Goal: Task Accomplishment & Management: Manage account settings

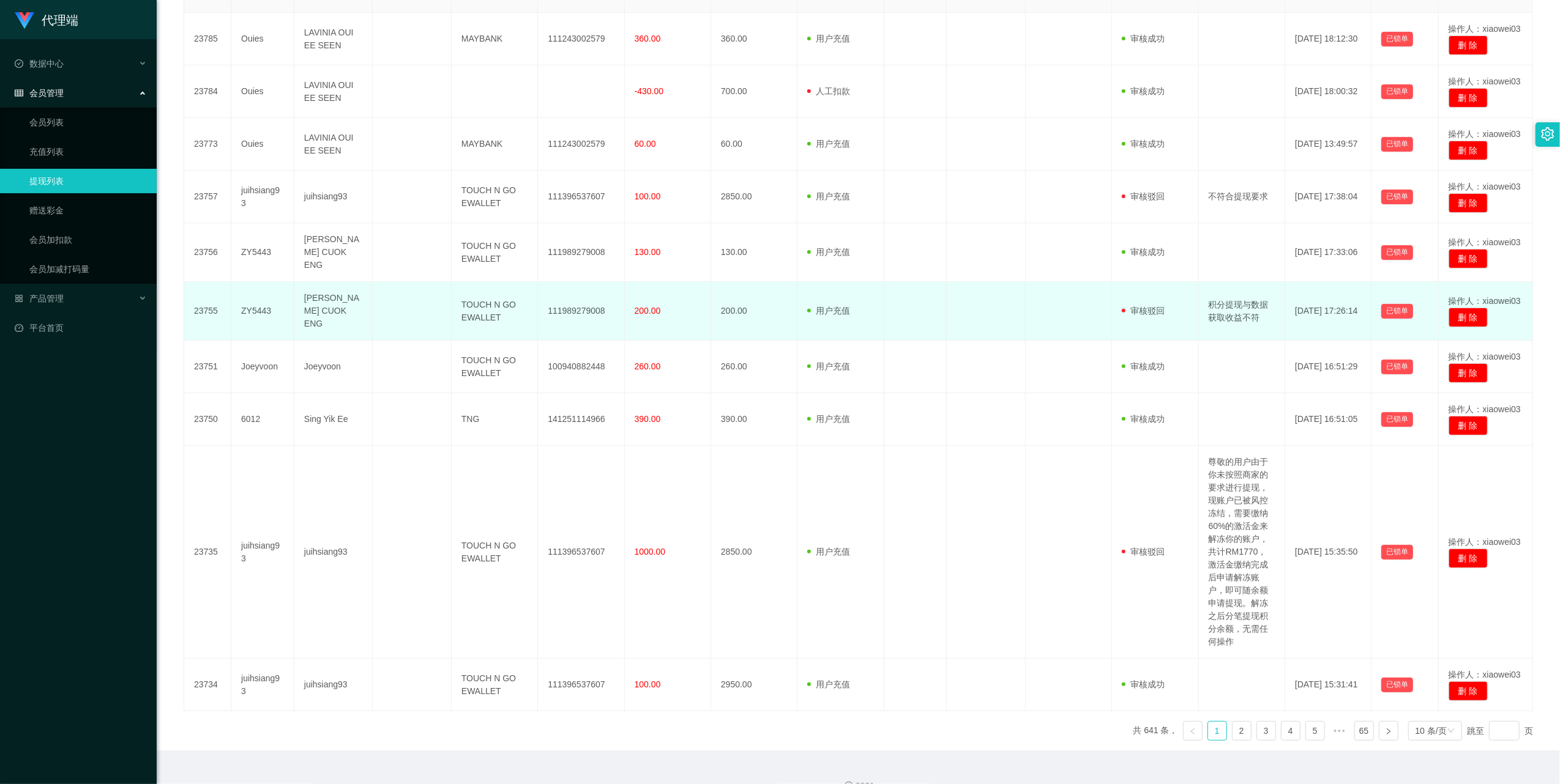
scroll to position [309, 0]
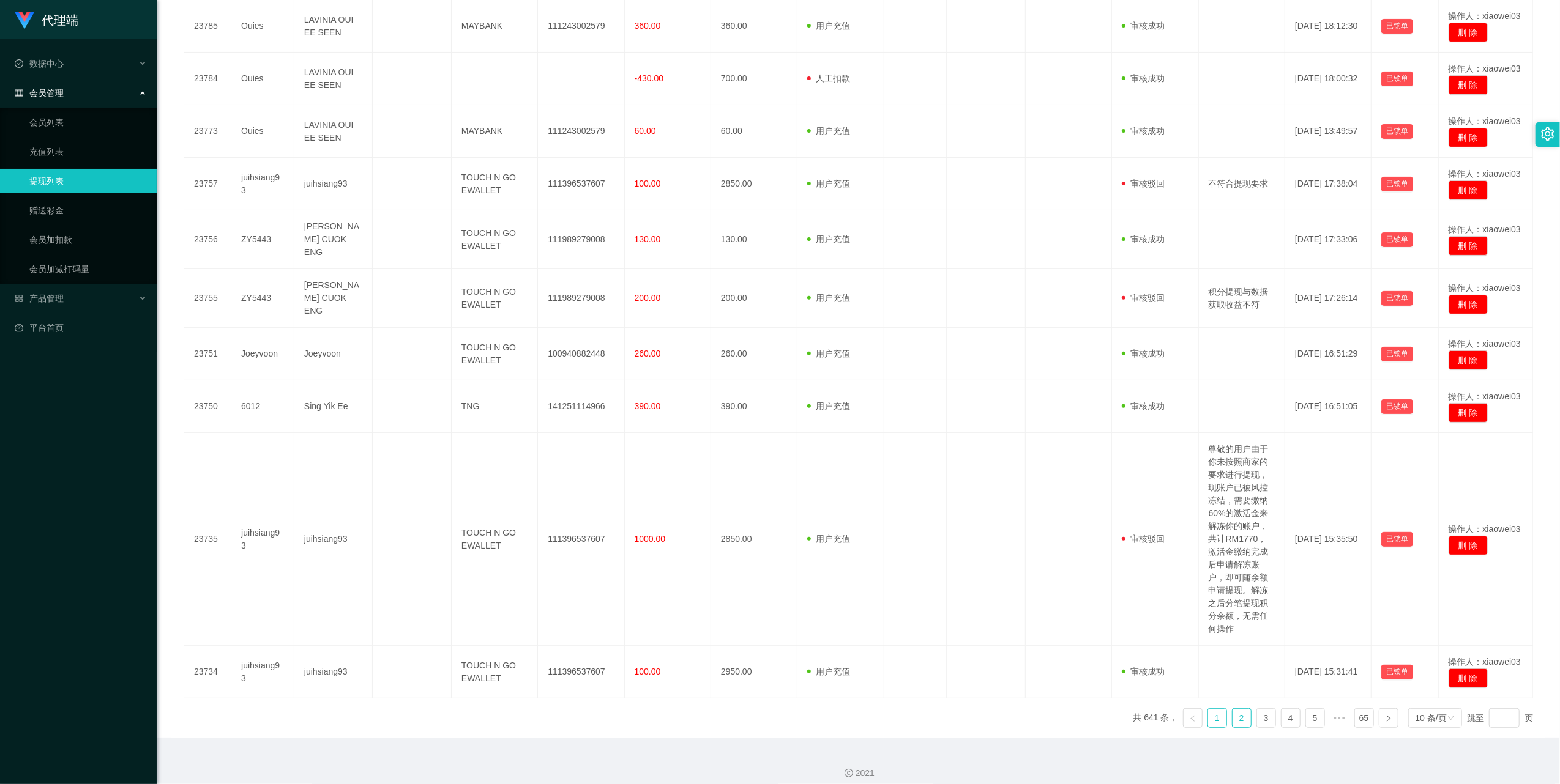
click at [1232, 712] on link "2" at bounding box center [1241, 718] width 18 height 18
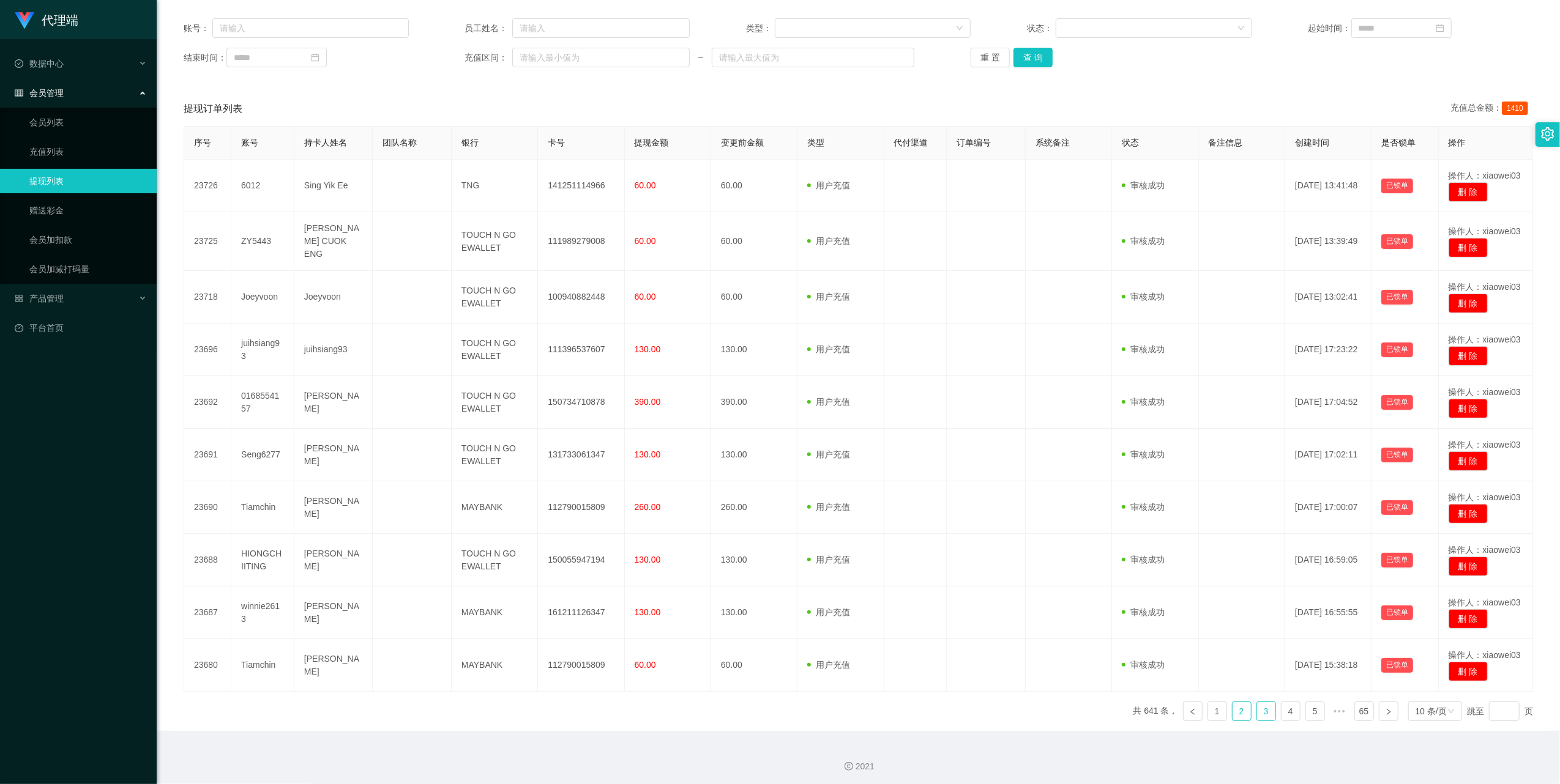
click at [1258, 712] on link "3" at bounding box center [1266, 711] width 18 height 18
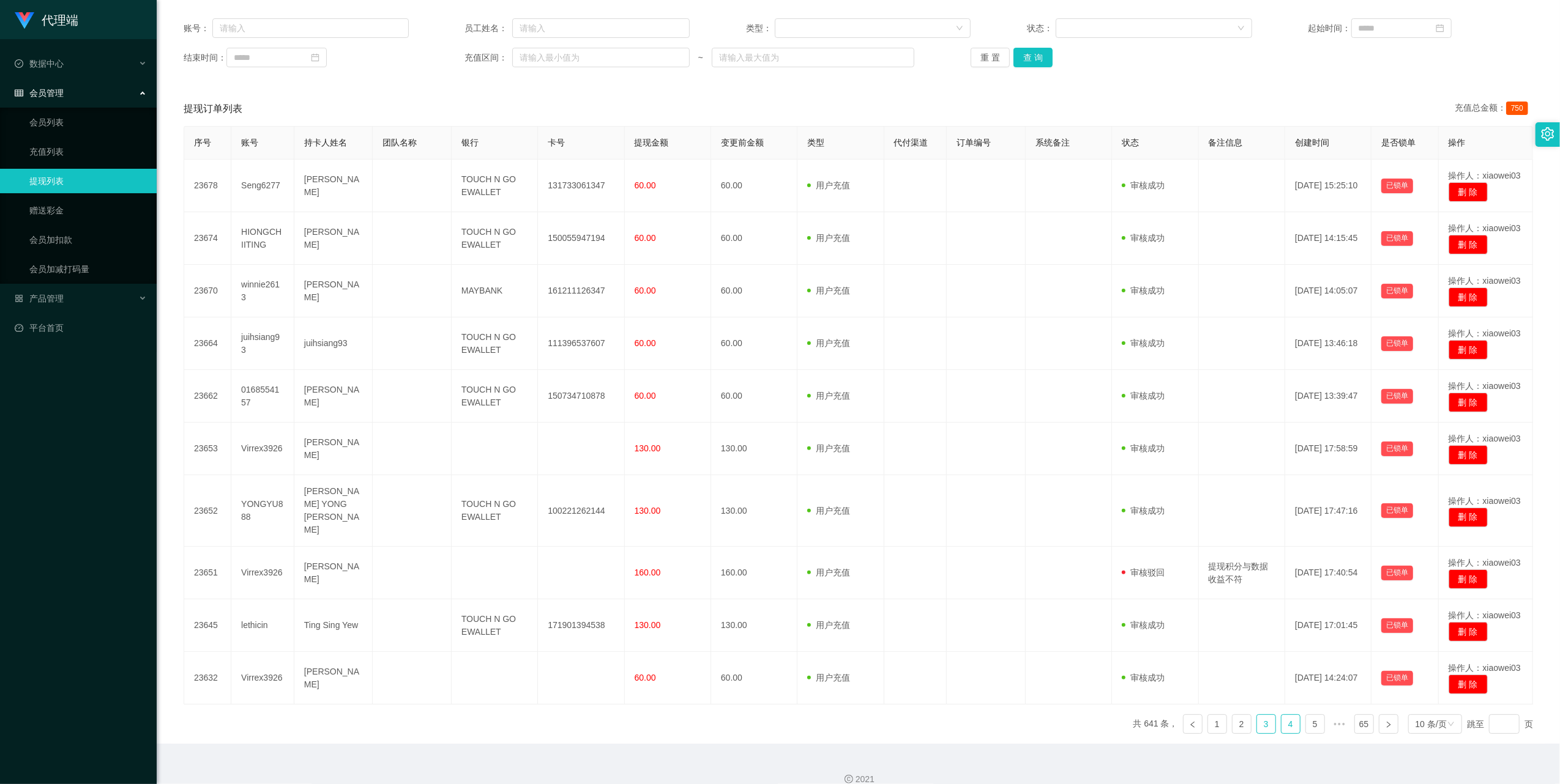
click at [1282, 716] on link "4" at bounding box center [1290, 724] width 18 height 18
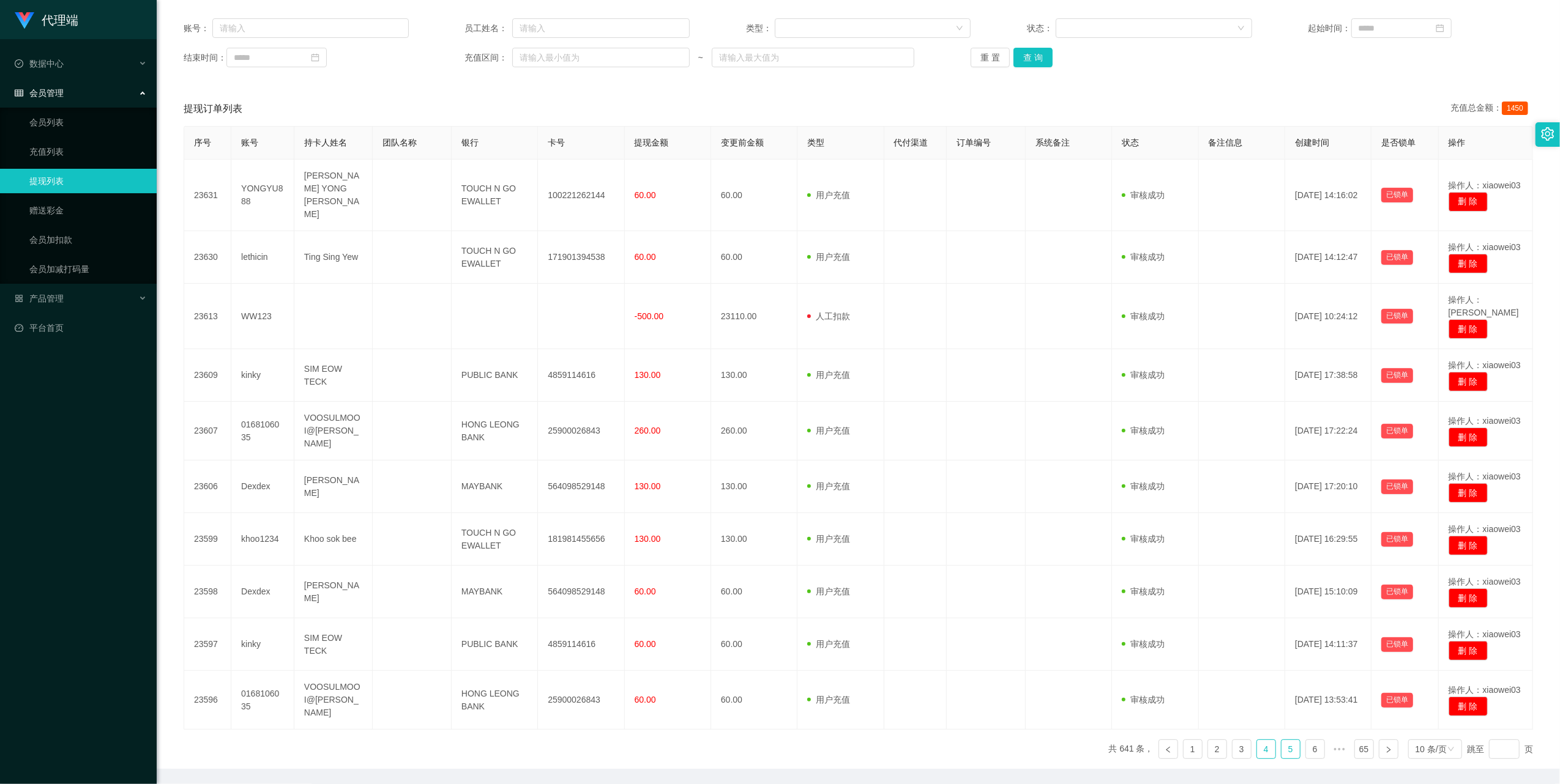
click at [1283, 741] on link "5" at bounding box center [1290, 749] width 18 height 18
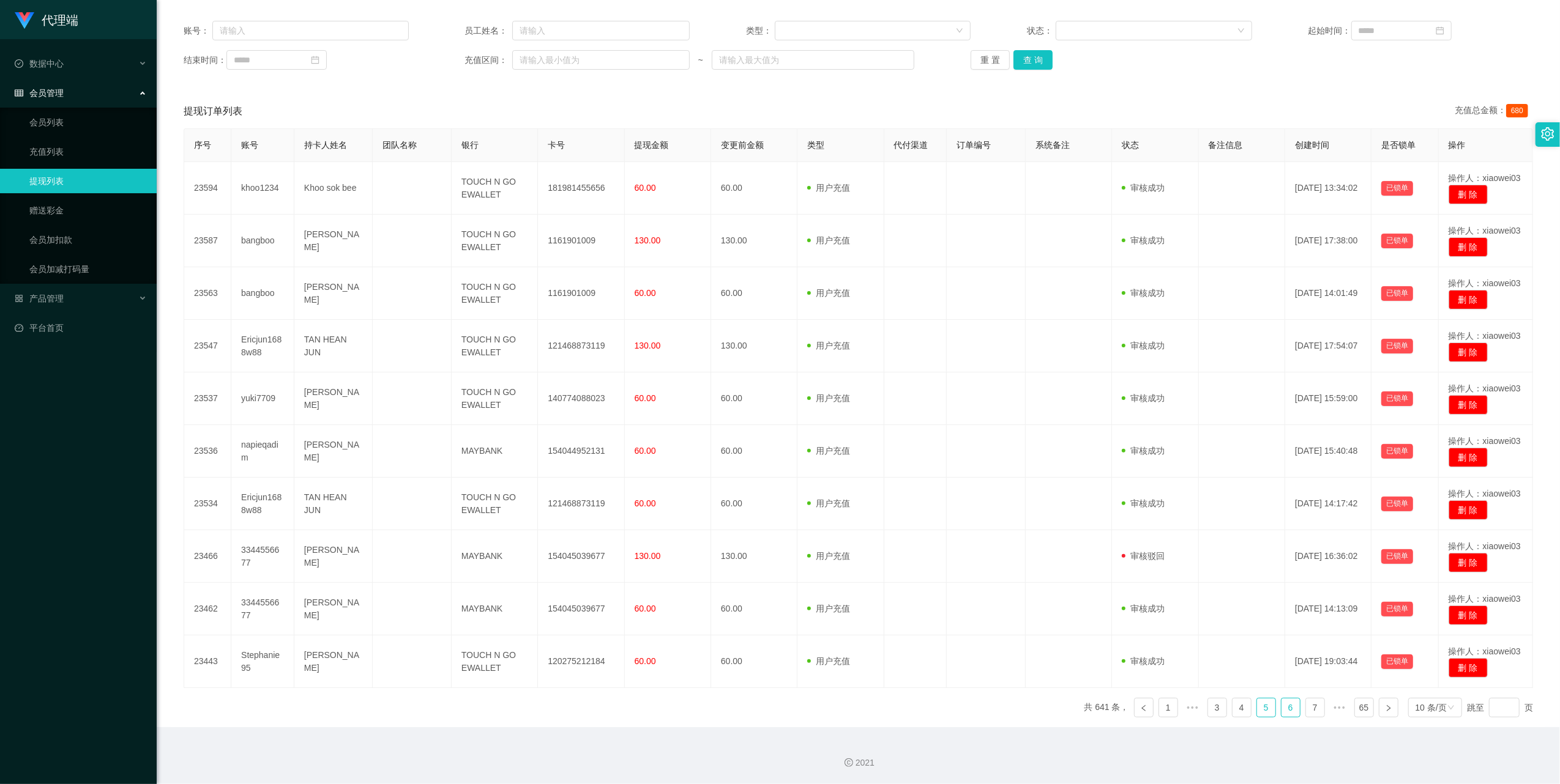
click at [1286, 712] on link "6" at bounding box center [1290, 707] width 18 height 18
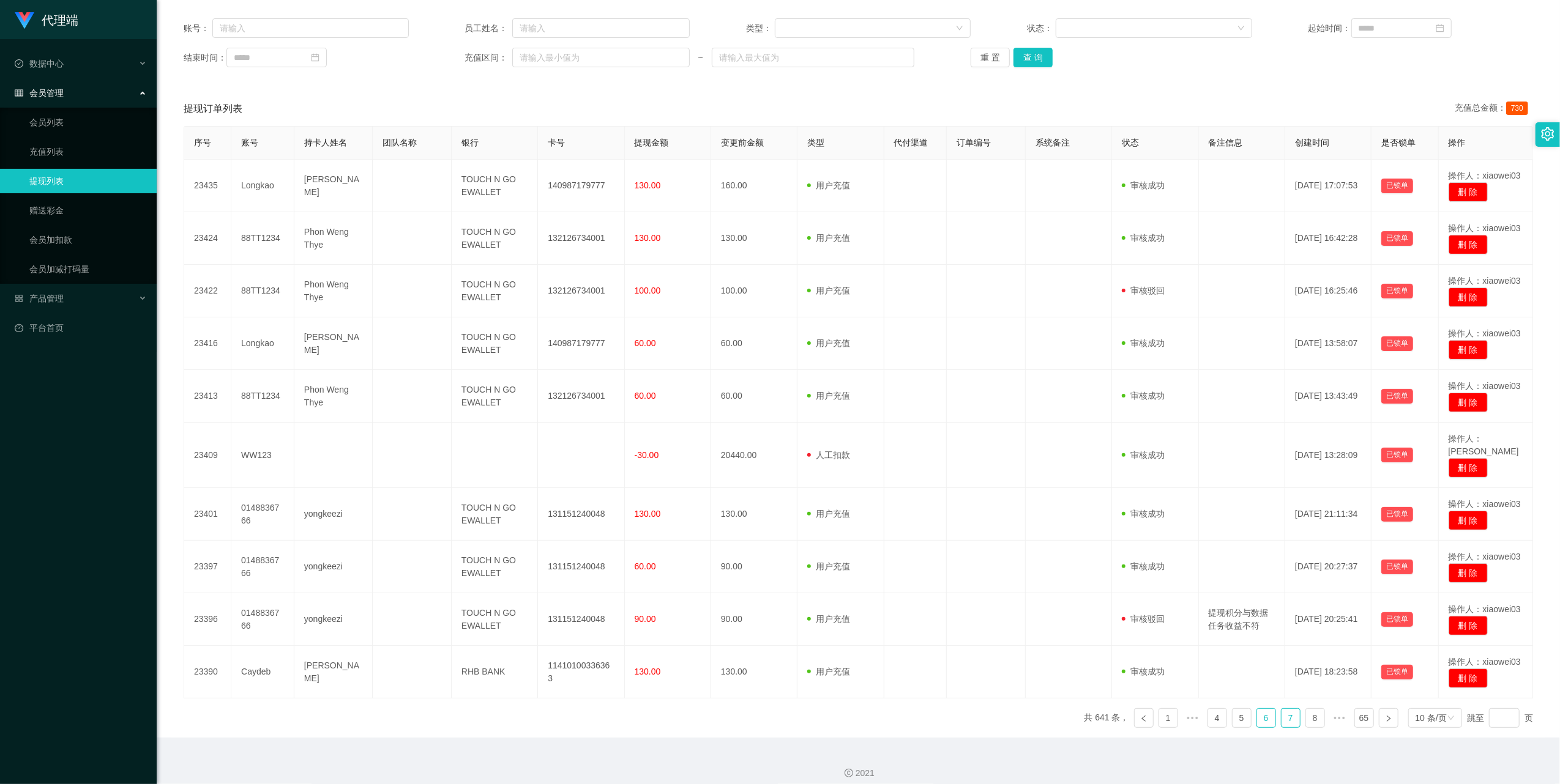
click at [1286, 712] on link "7" at bounding box center [1290, 718] width 18 height 18
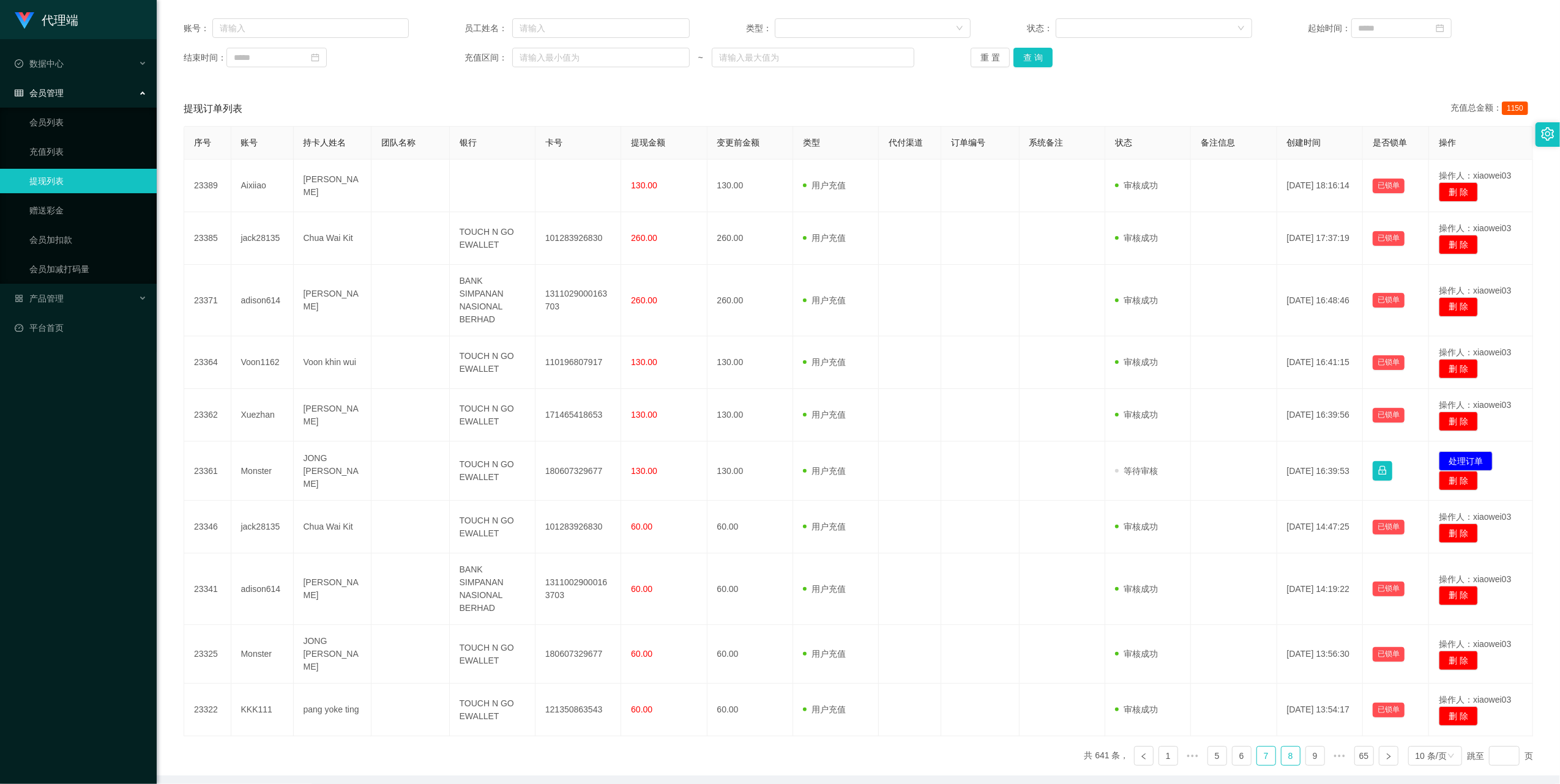
click at [1282, 756] on link "8" at bounding box center [1290, 755] width 18 height 18
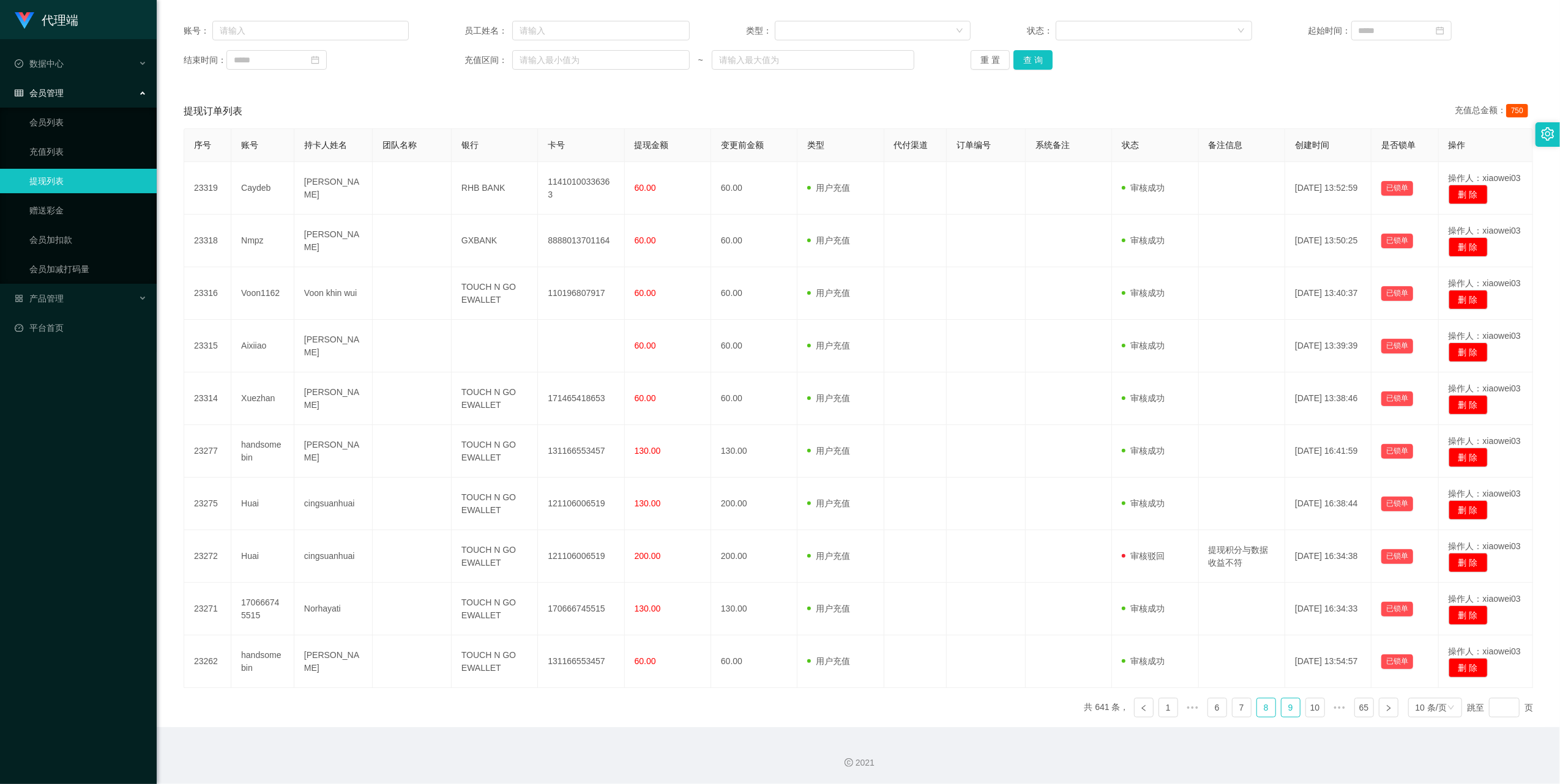
click at [1285, 710] on link "9" at bounding box center [1290, 707] width 18 height 18
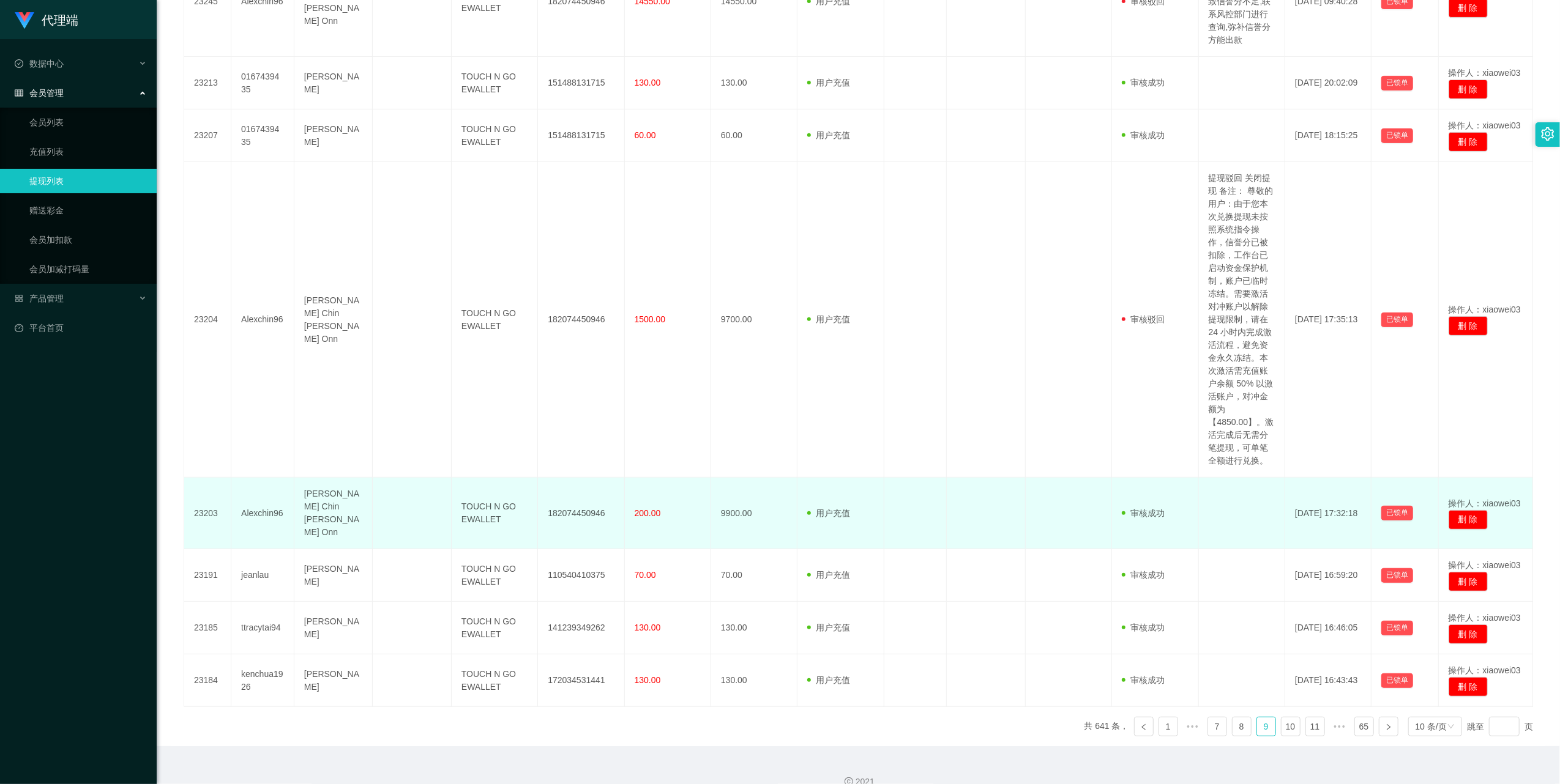
scroll to position [470, 0]
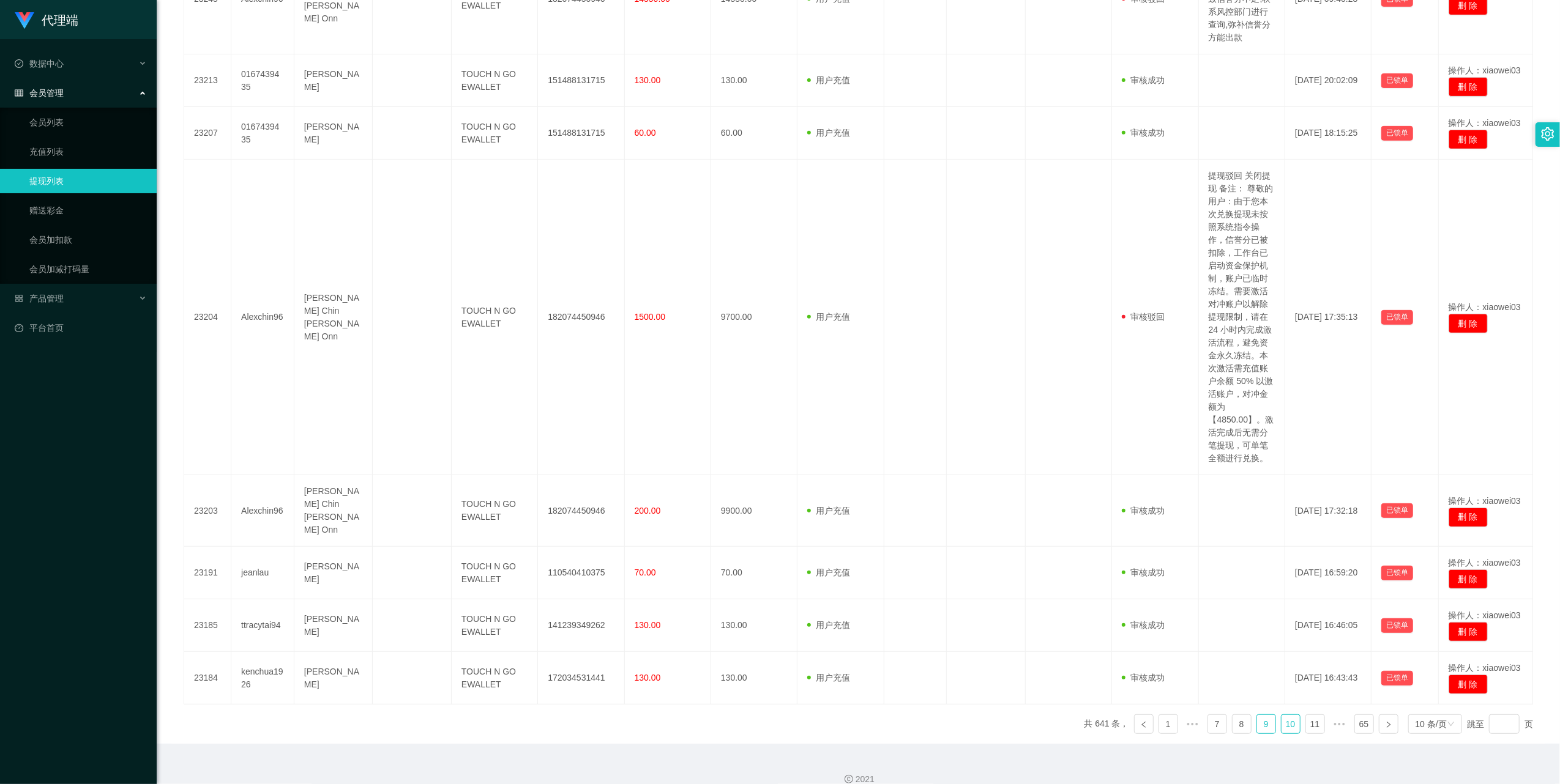
click at [1282, 716] on link "10" at bounding box center [1290, 724] width 18 height 18
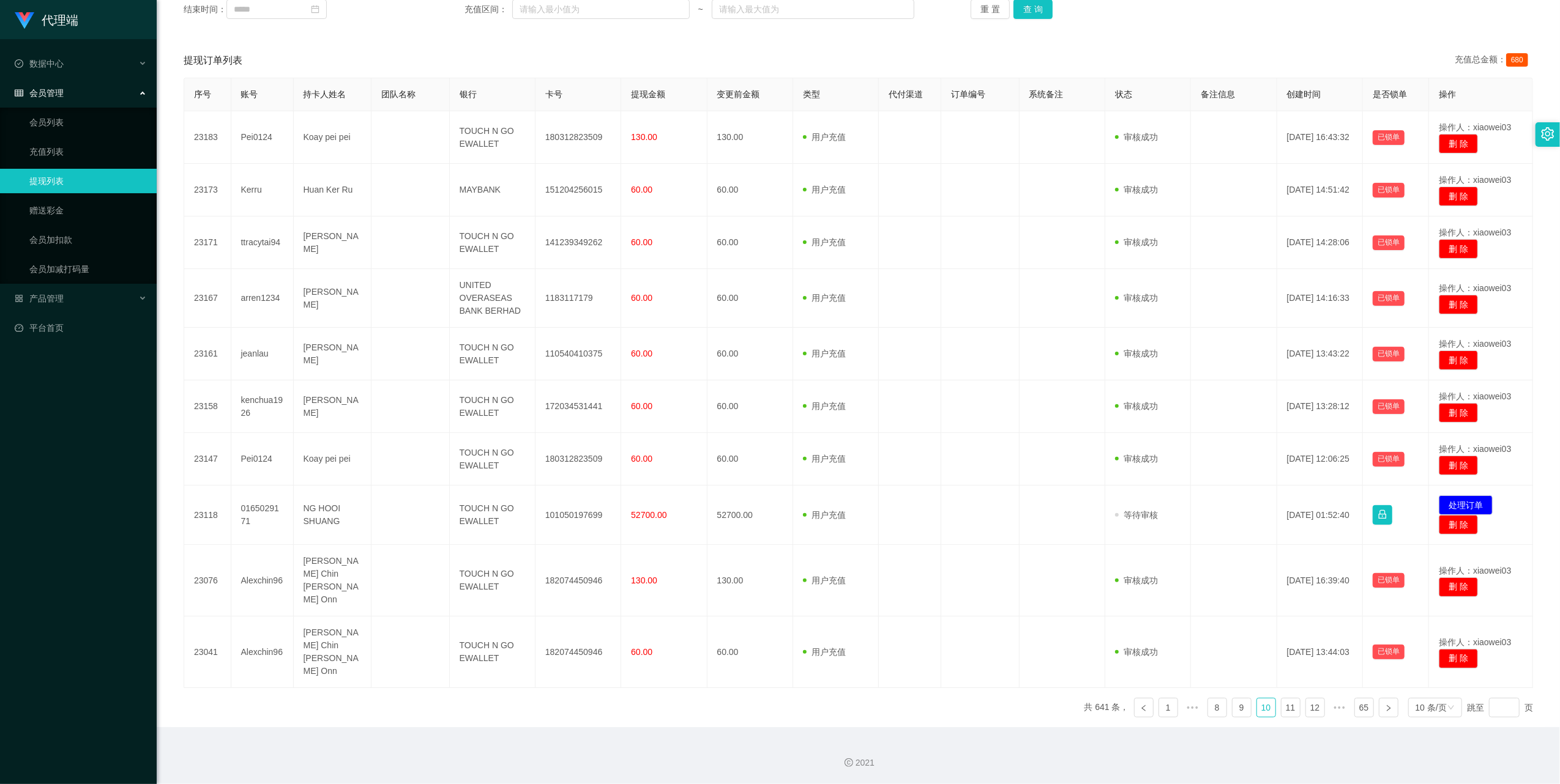
scroll to position [162, 0]
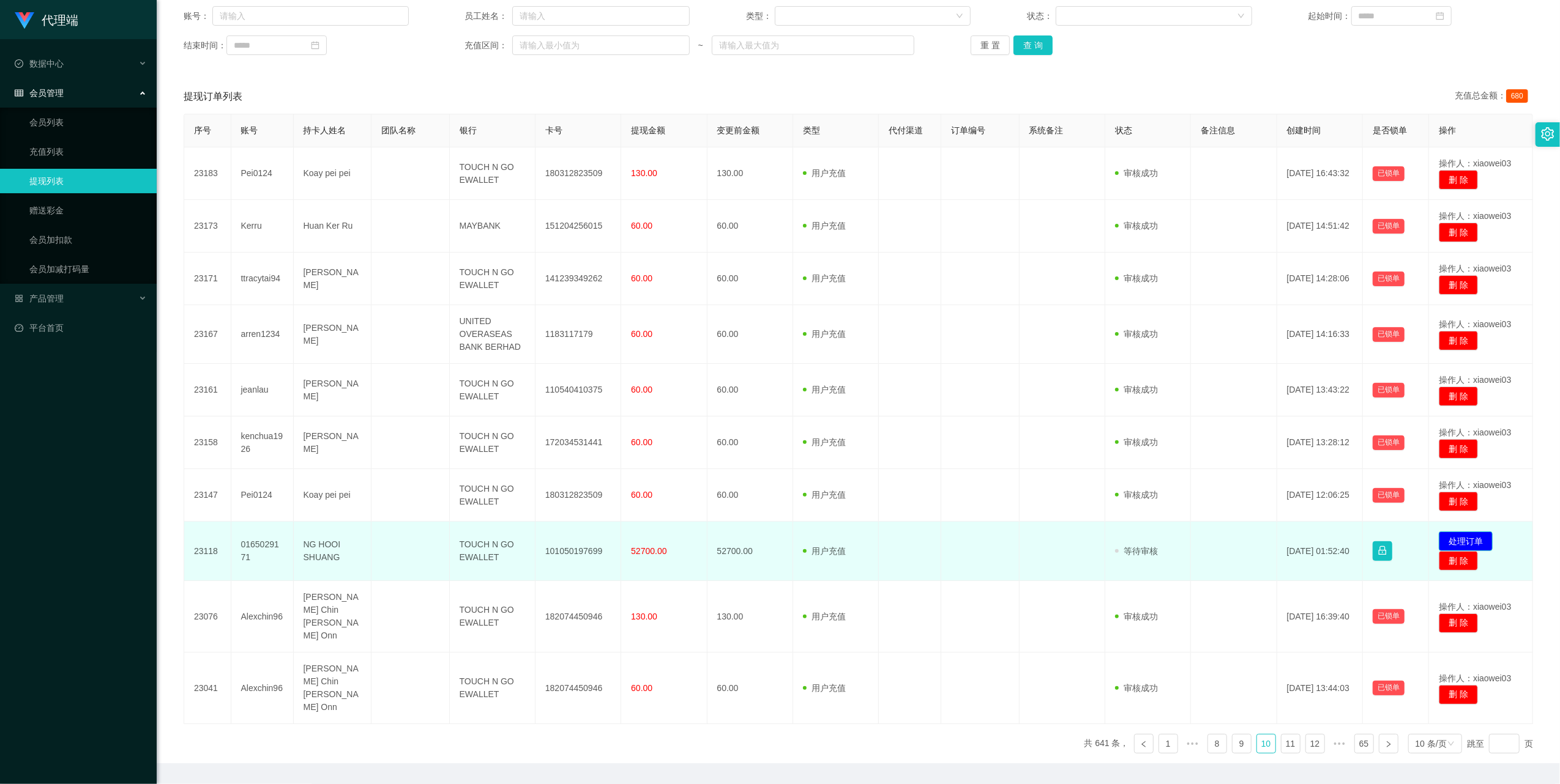
click at [1455, 540] on button "处理订单" at bounding box center [1466, 541] width 54 height 20
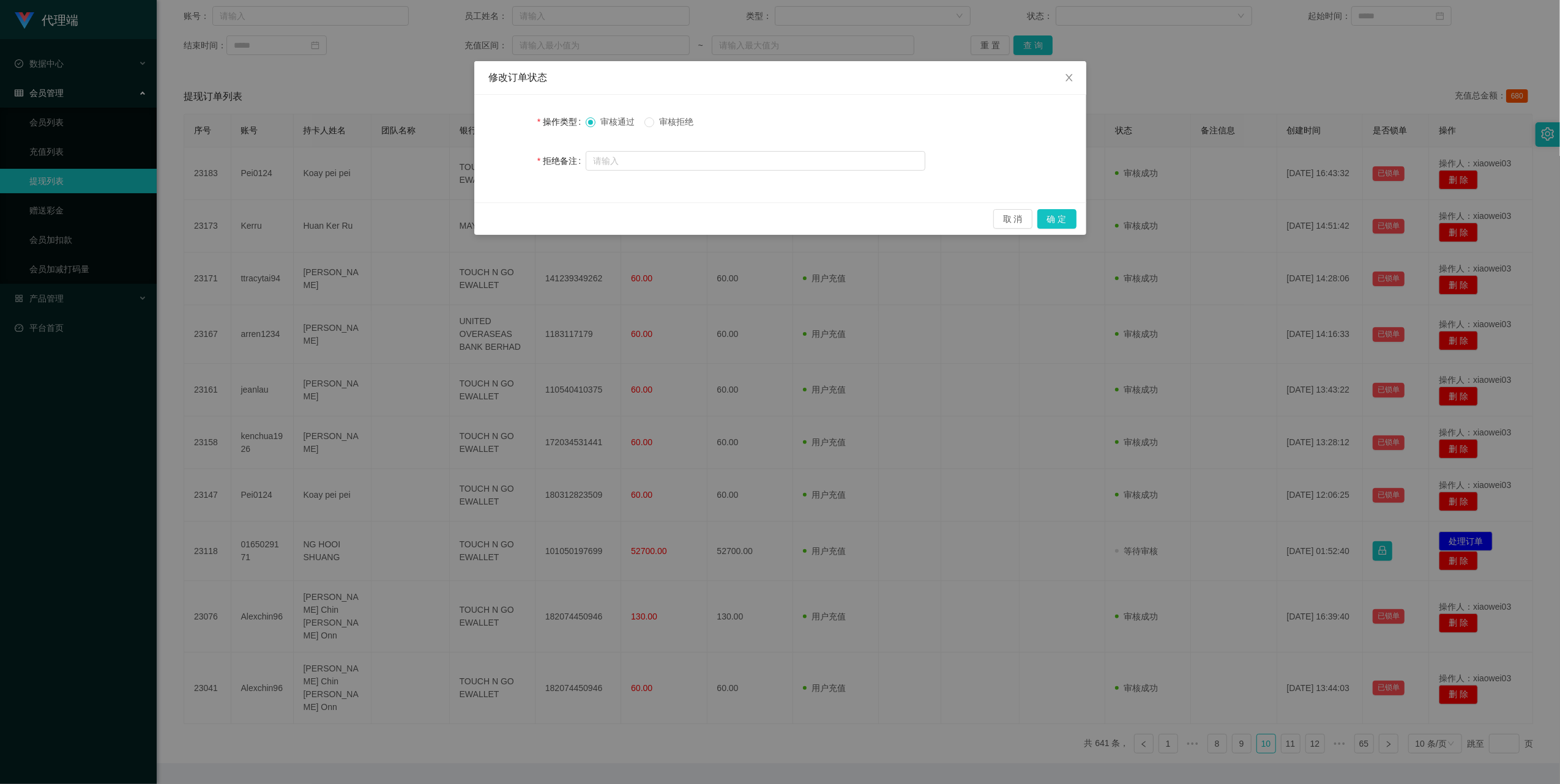
click at [688, 118] on span "审核拒绝" at bounding box center [676, 121] width 44 height 10
click at [1065, 77] on icon "图标: close" at bounding box center [1069, 77] width 10 height 10
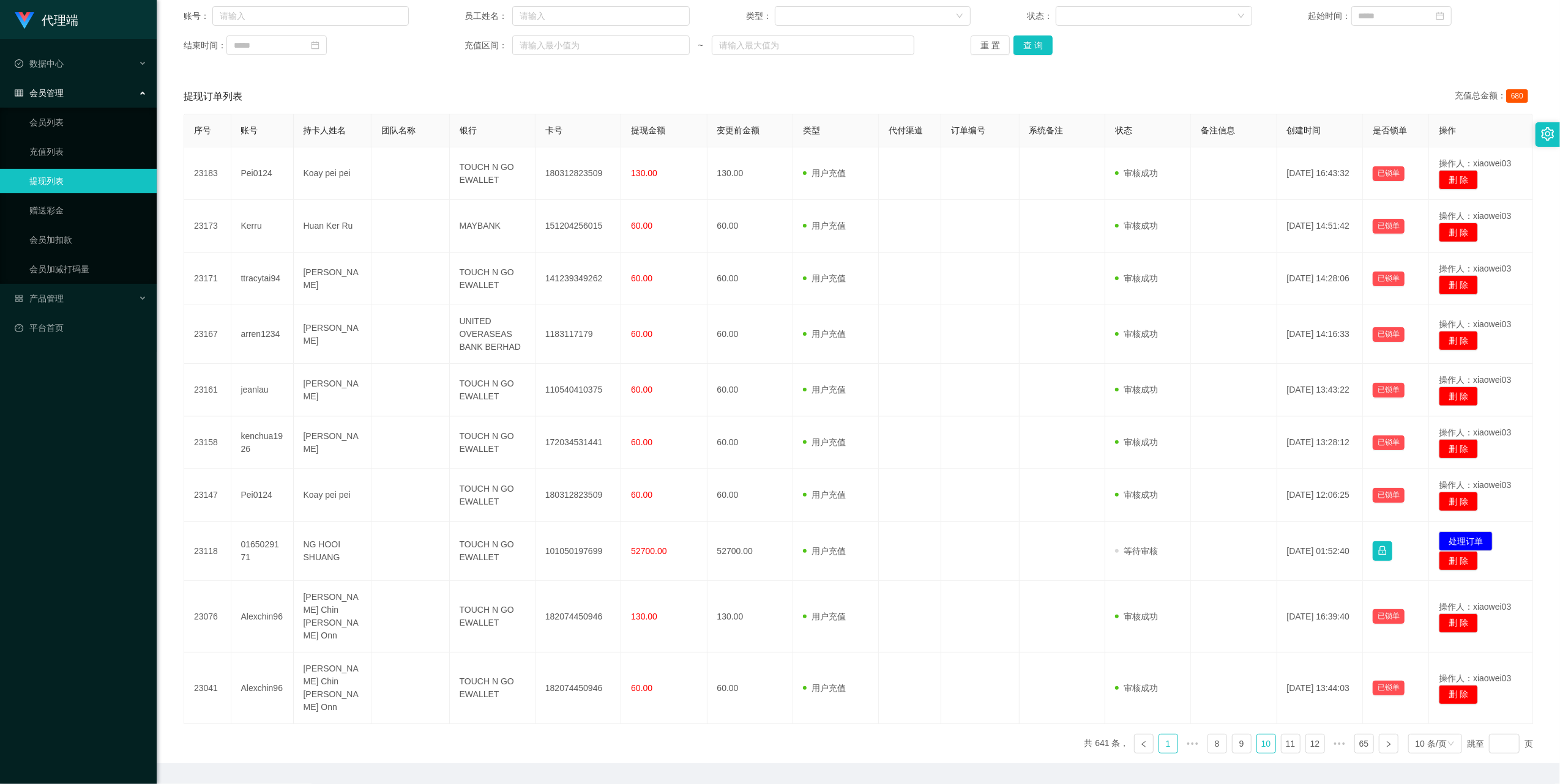
click at [1163, 735] on link "1" at bounding box center [1168, 743] width 18 height 18
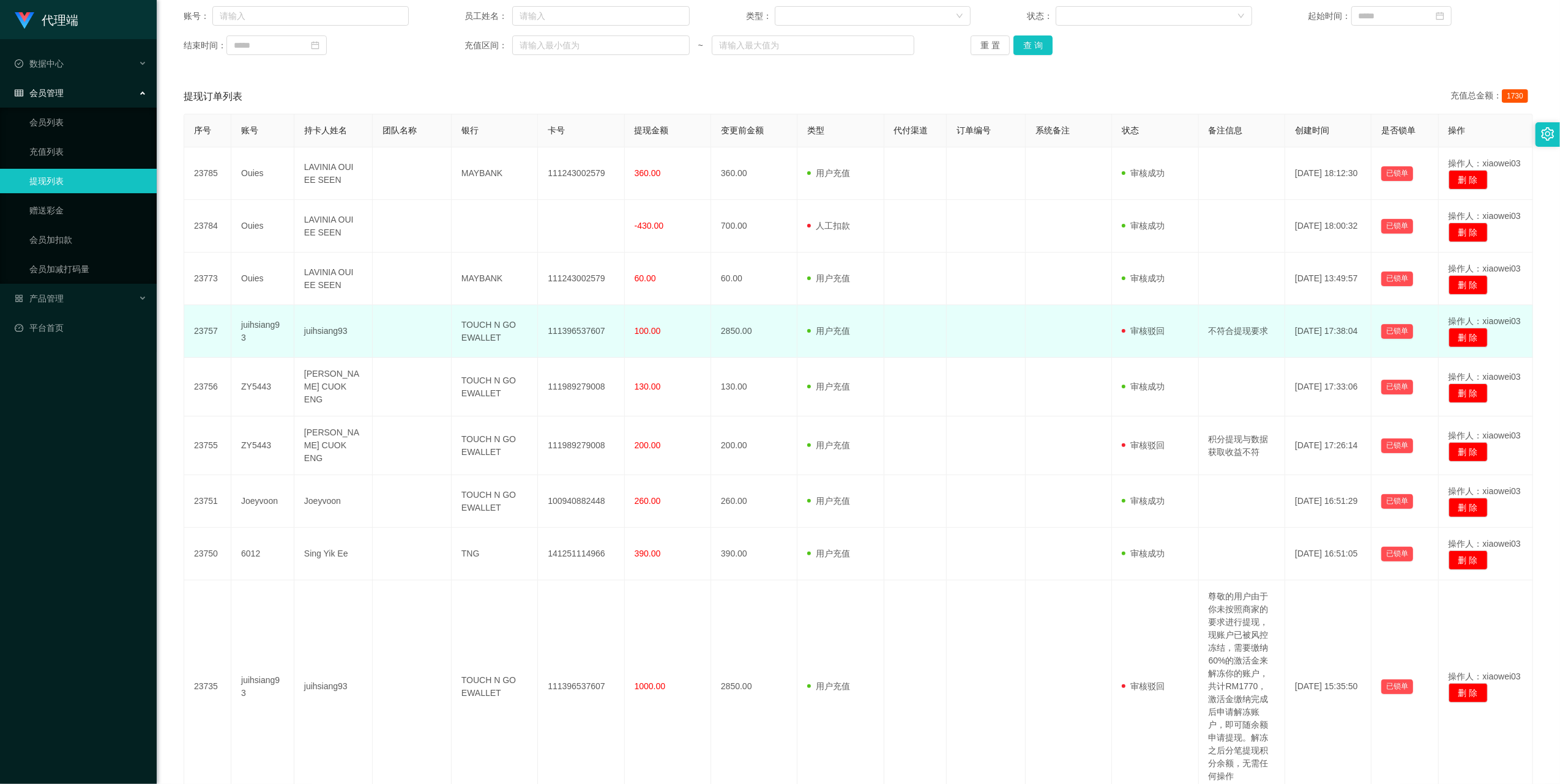
click at [1246, 329] on td "不符合提现要求" at bounding box center [1242, 331] width 87 height 53
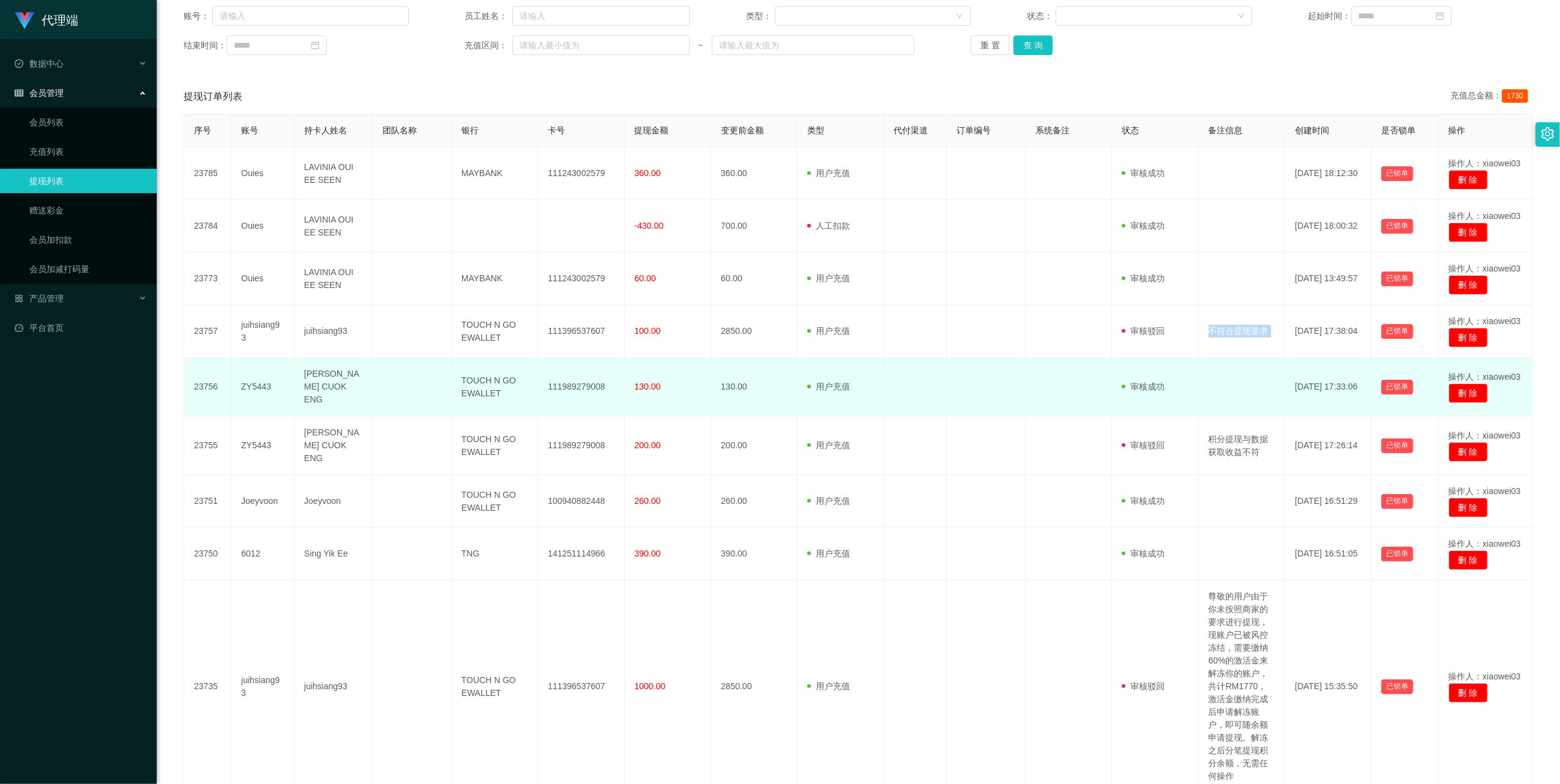
copy td "不符合提现要求"
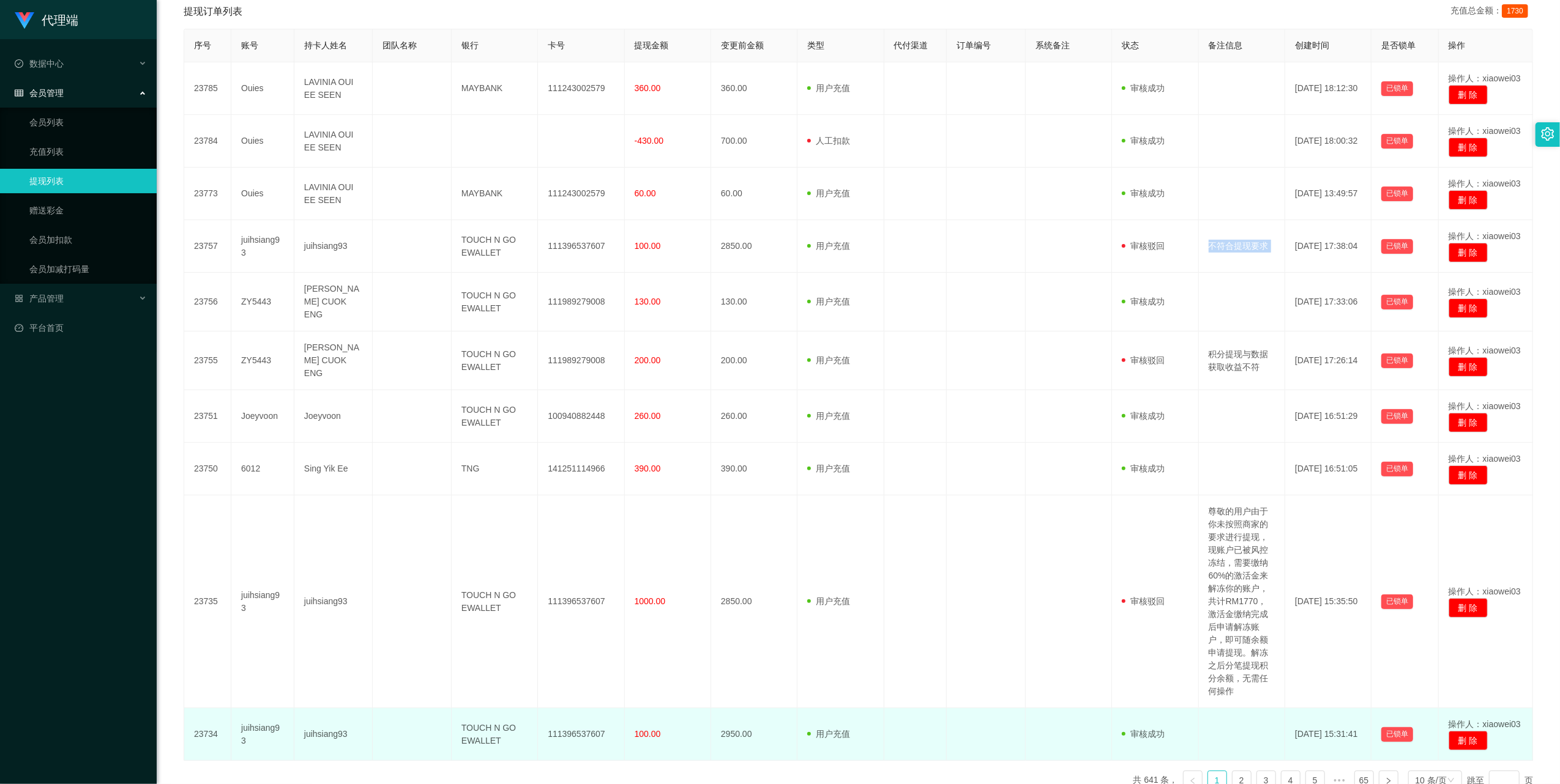
scroll to position [309, 0]
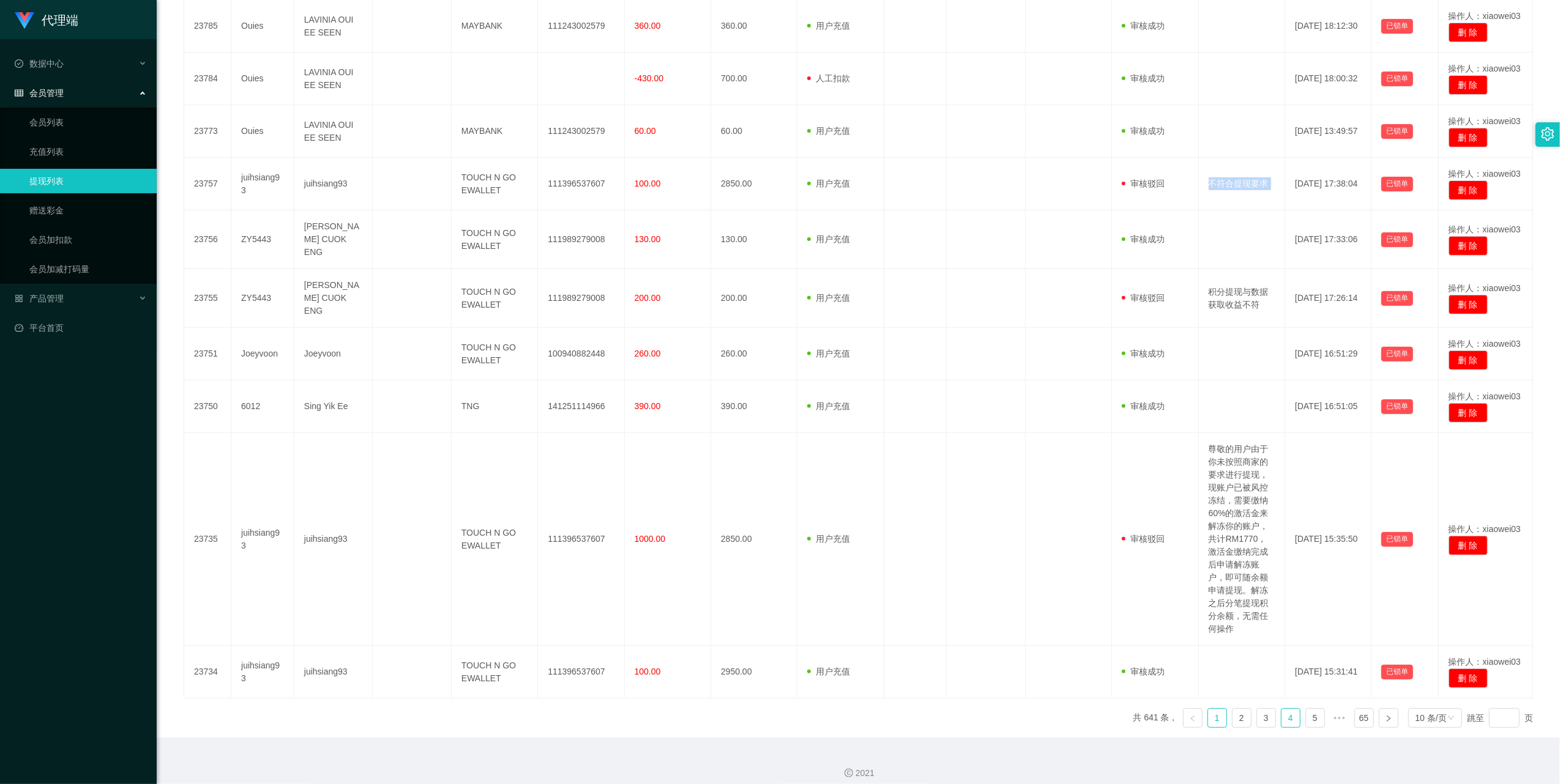
click at [1282, 710] on link "4" at bounding box center [1290, 718] width 18 height 18
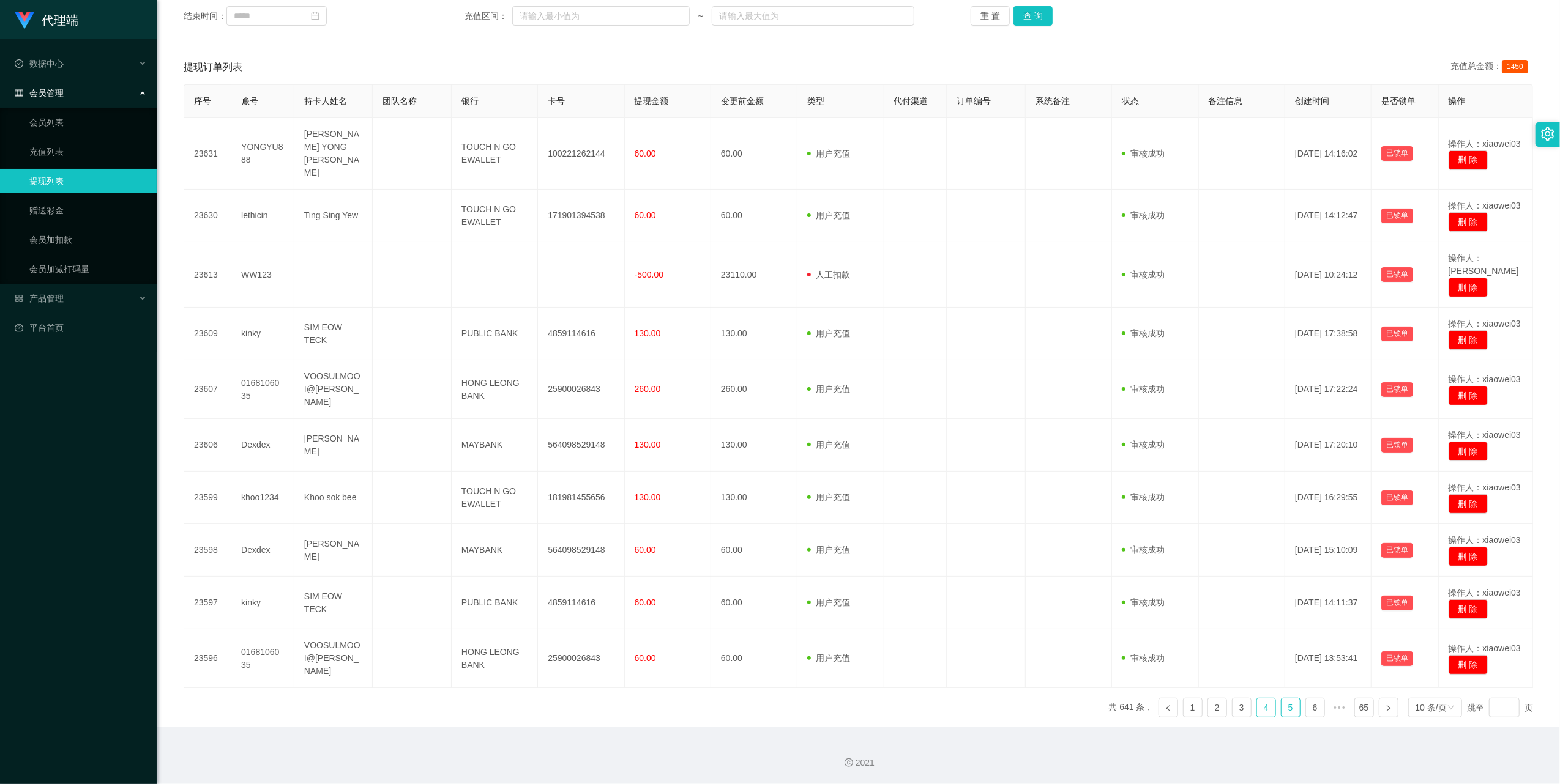
scroll to position [150, 0]
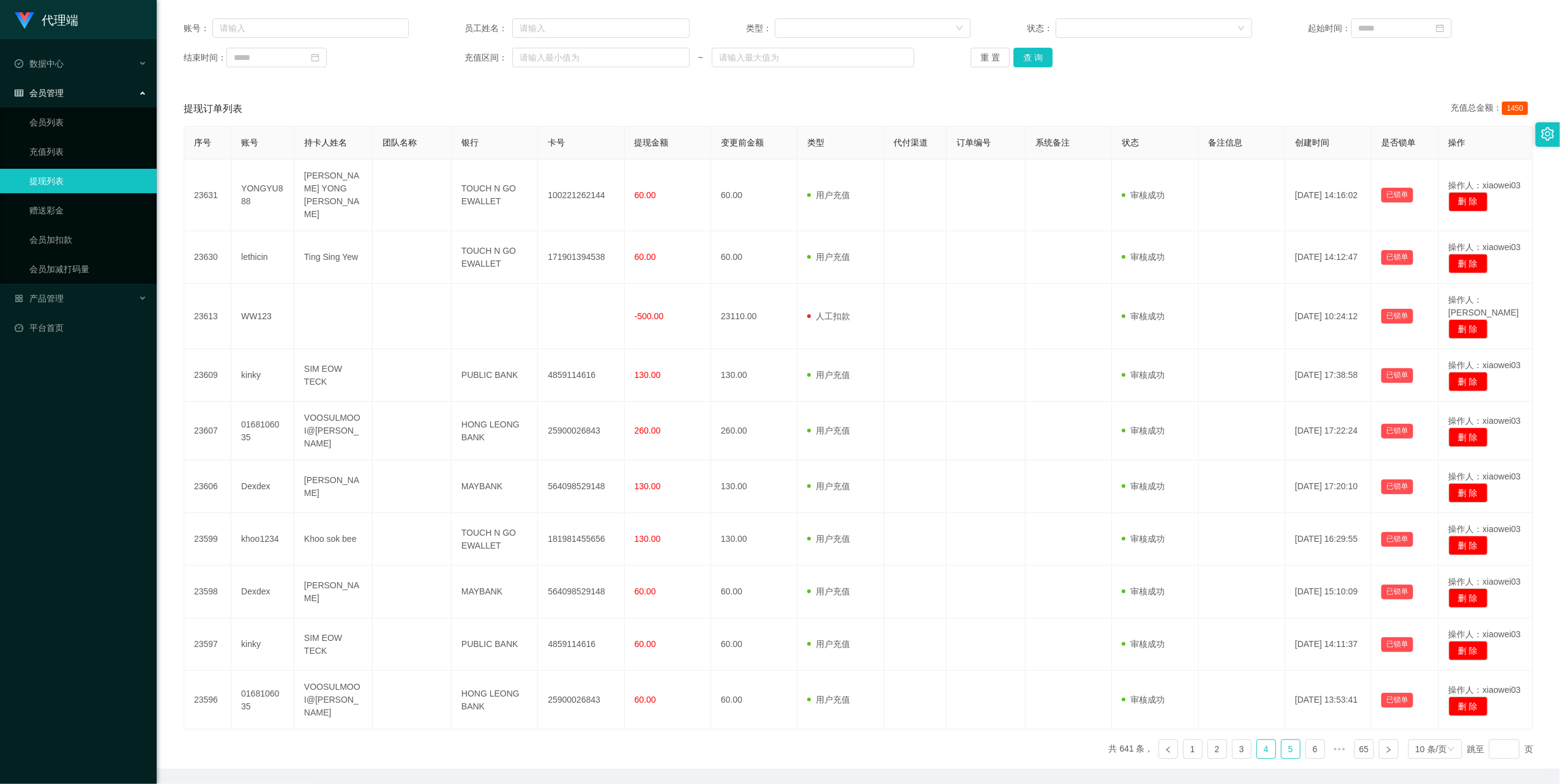
click at [1289, 741] on link "5" at bounding box center [1290, 749] width 18 height 18
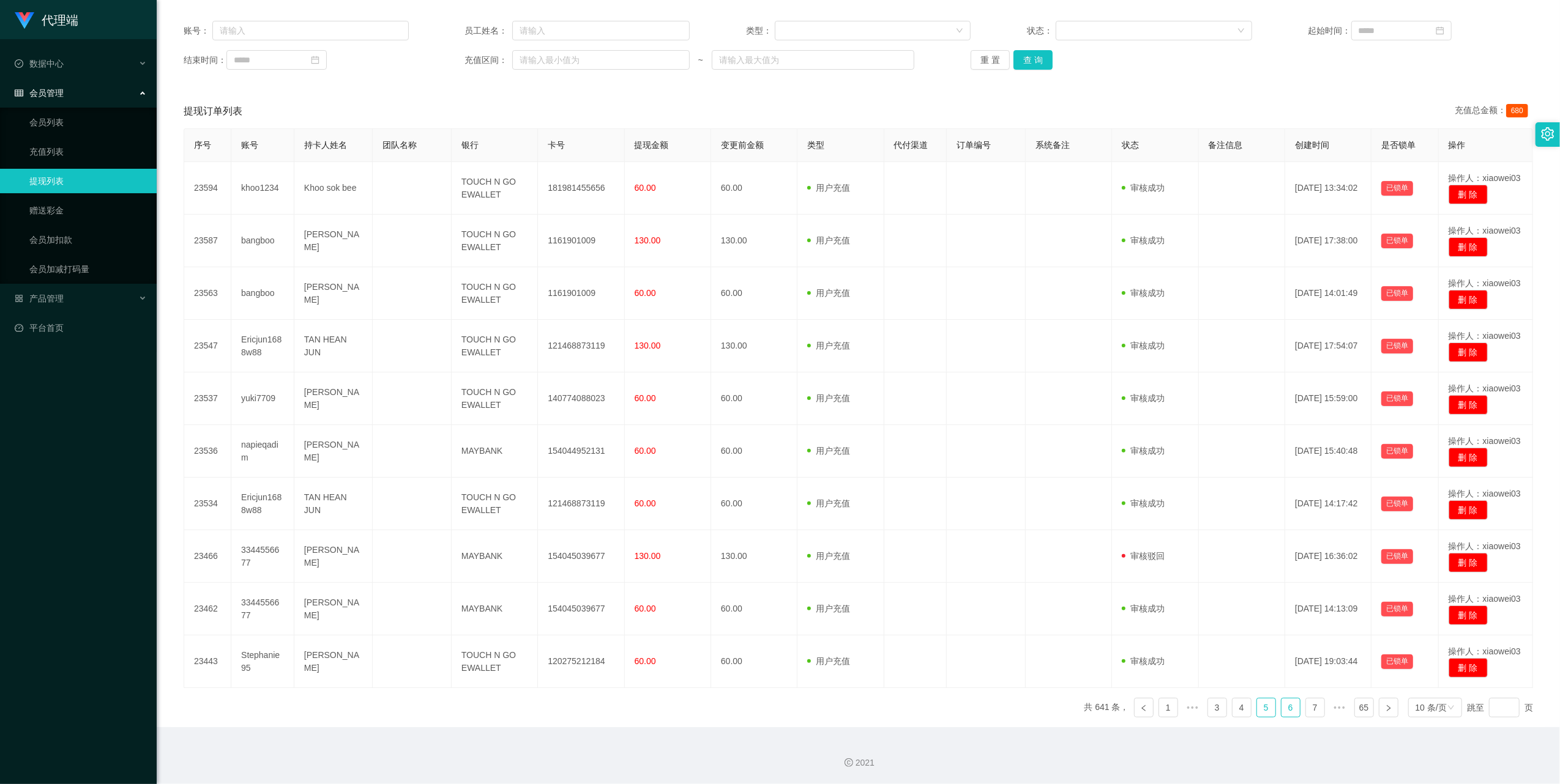
click at [1286, 716] on link "6" at bounding box center [1290, 707] width 18 height 18
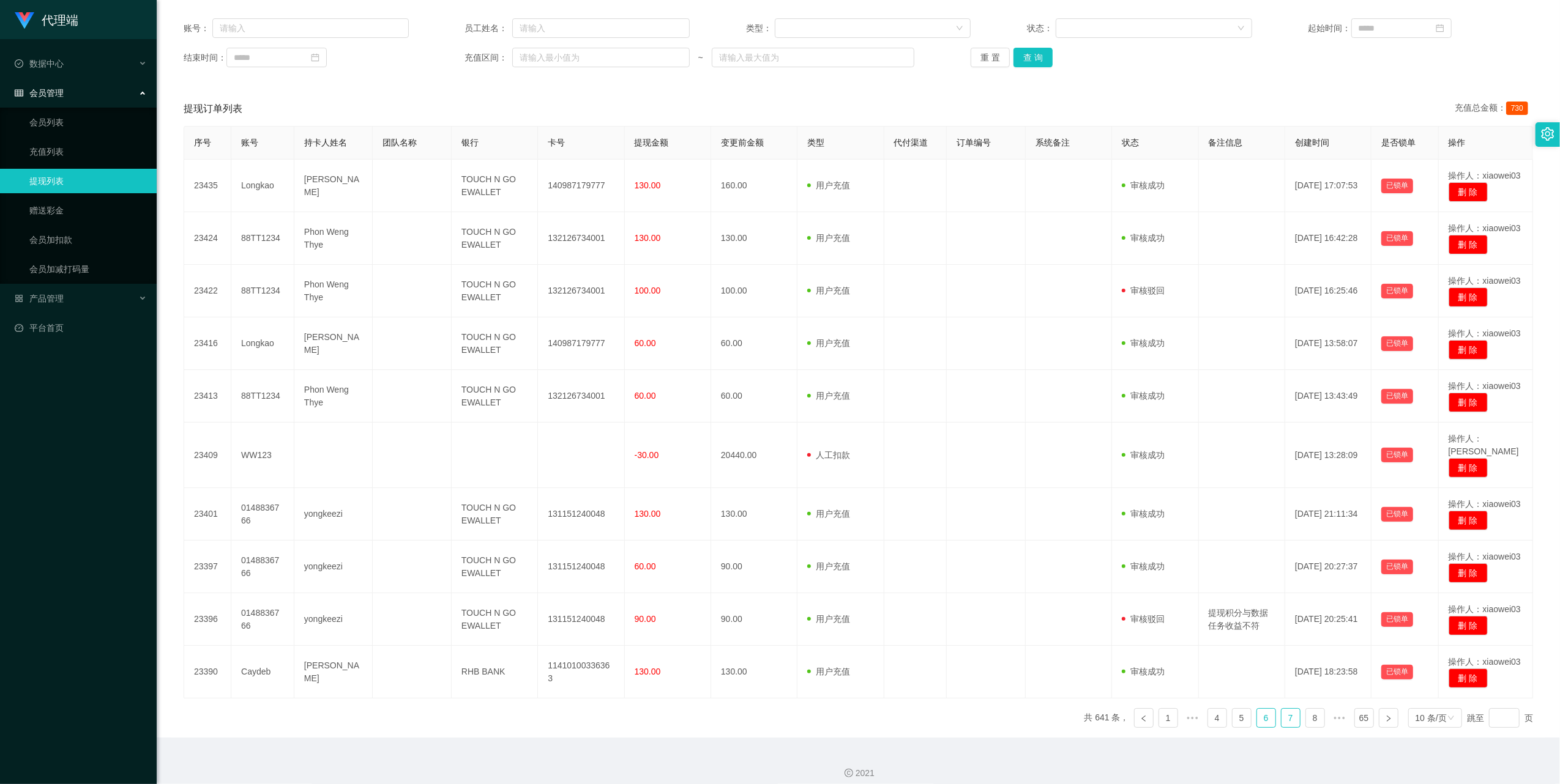
click at [1286, 713] on link "7" at bounding box center [1290, 718] width 18 height 18
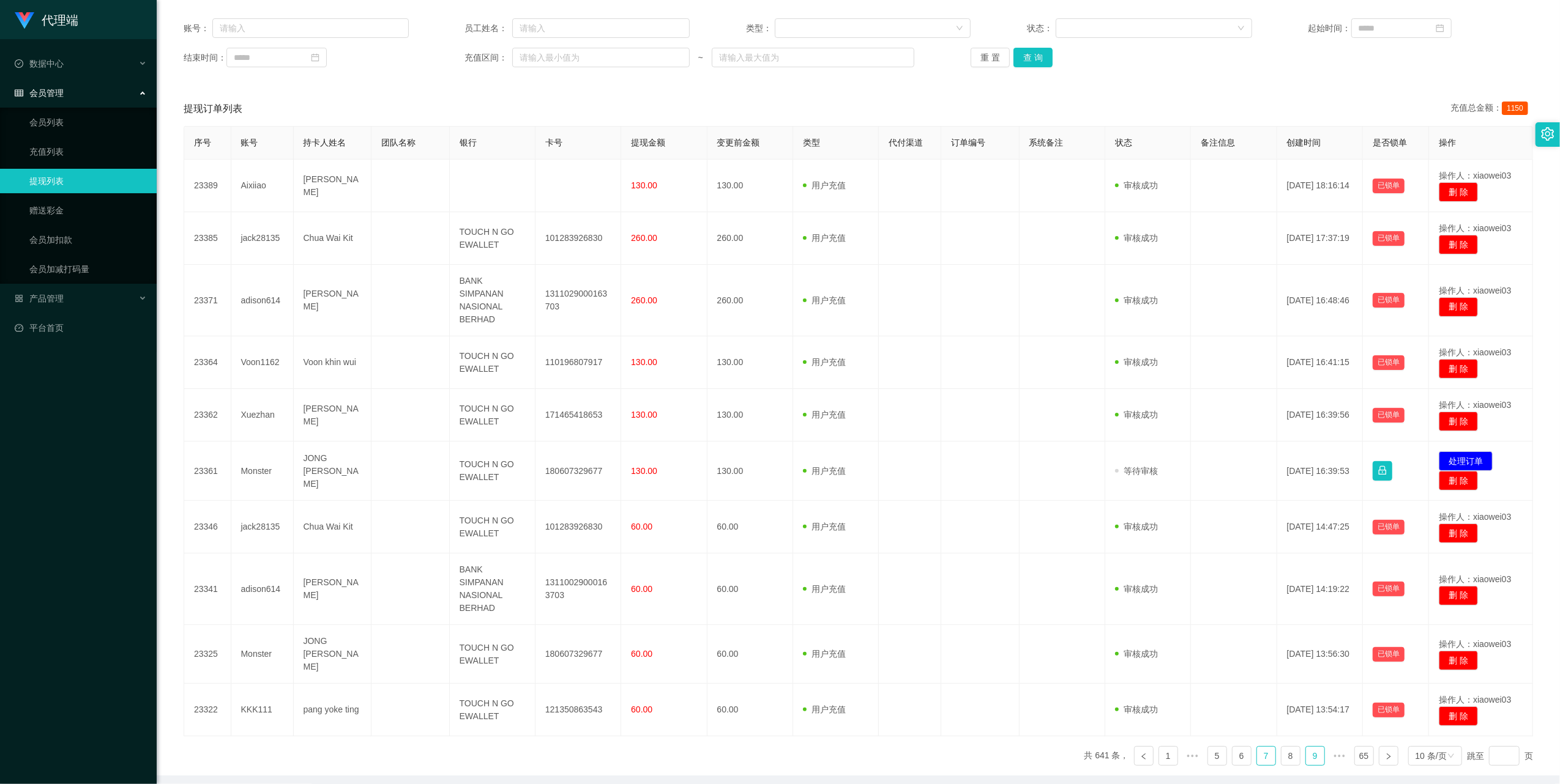
click at [1306, 749] on link "9" at bounding box center [1315, 755] width 18 height 18
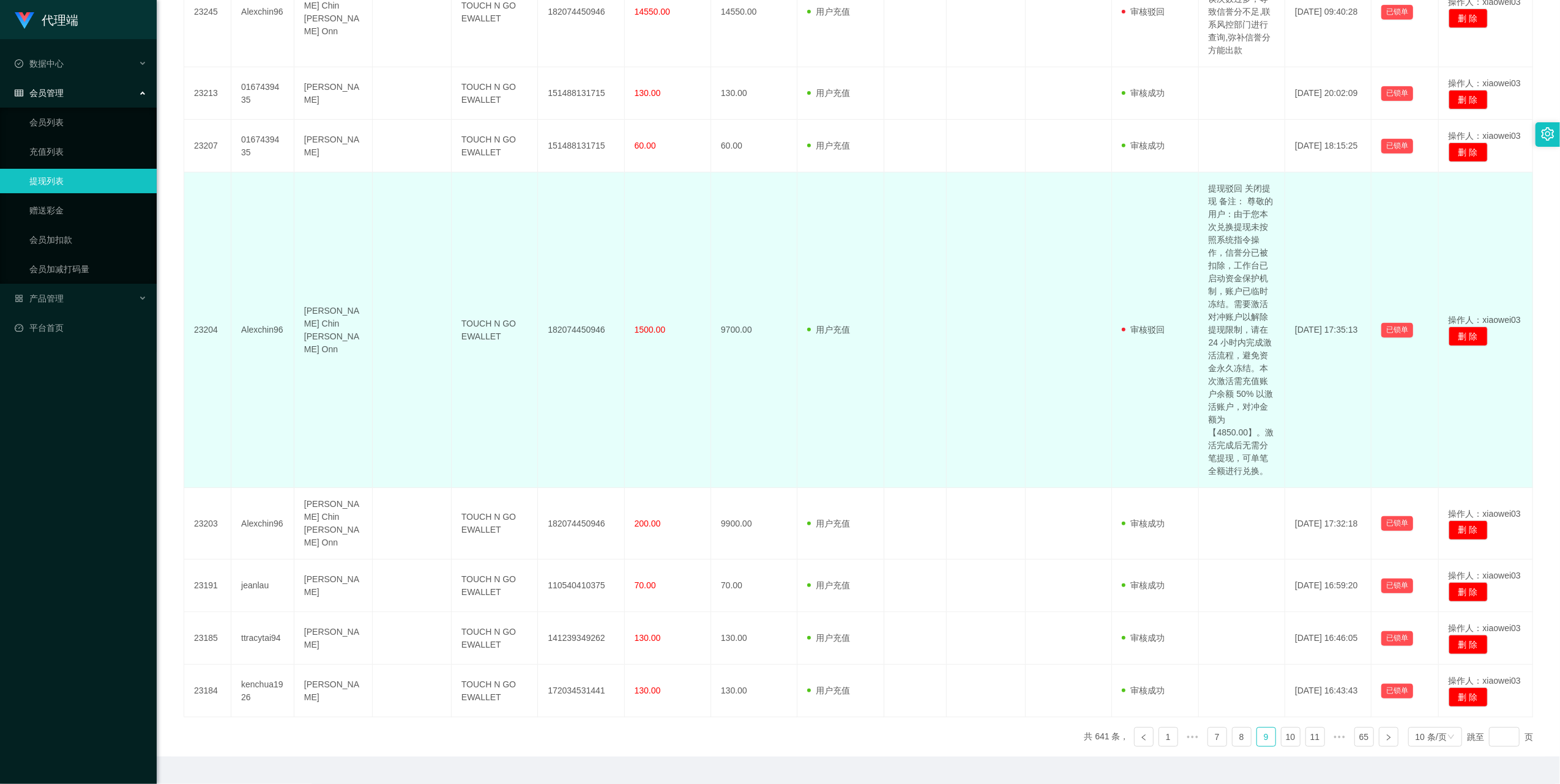
scroll to position [470, 0]
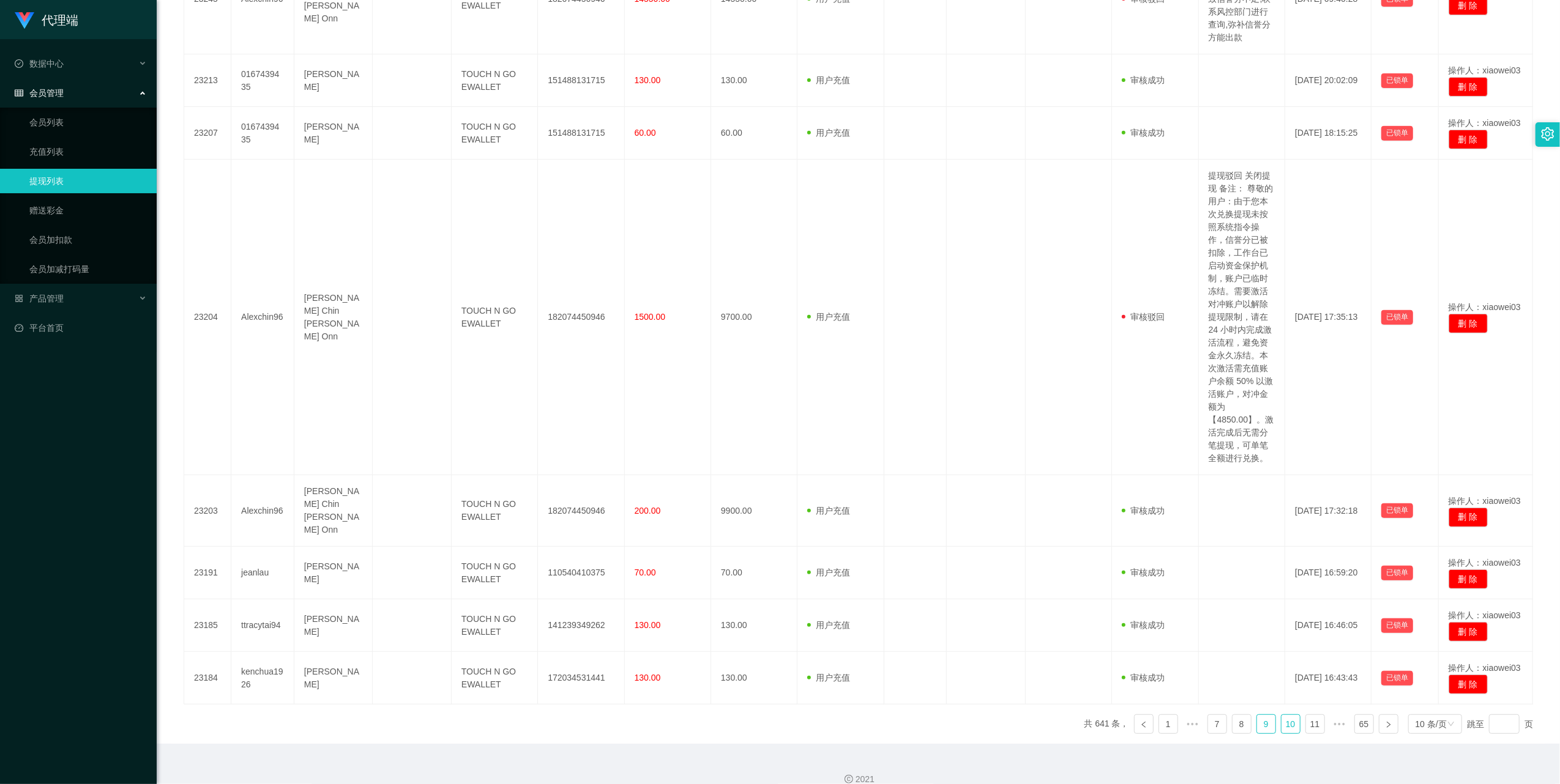
click at [1286, 716] on link "10" at bounding box center [1290, 724] width 18 height 18
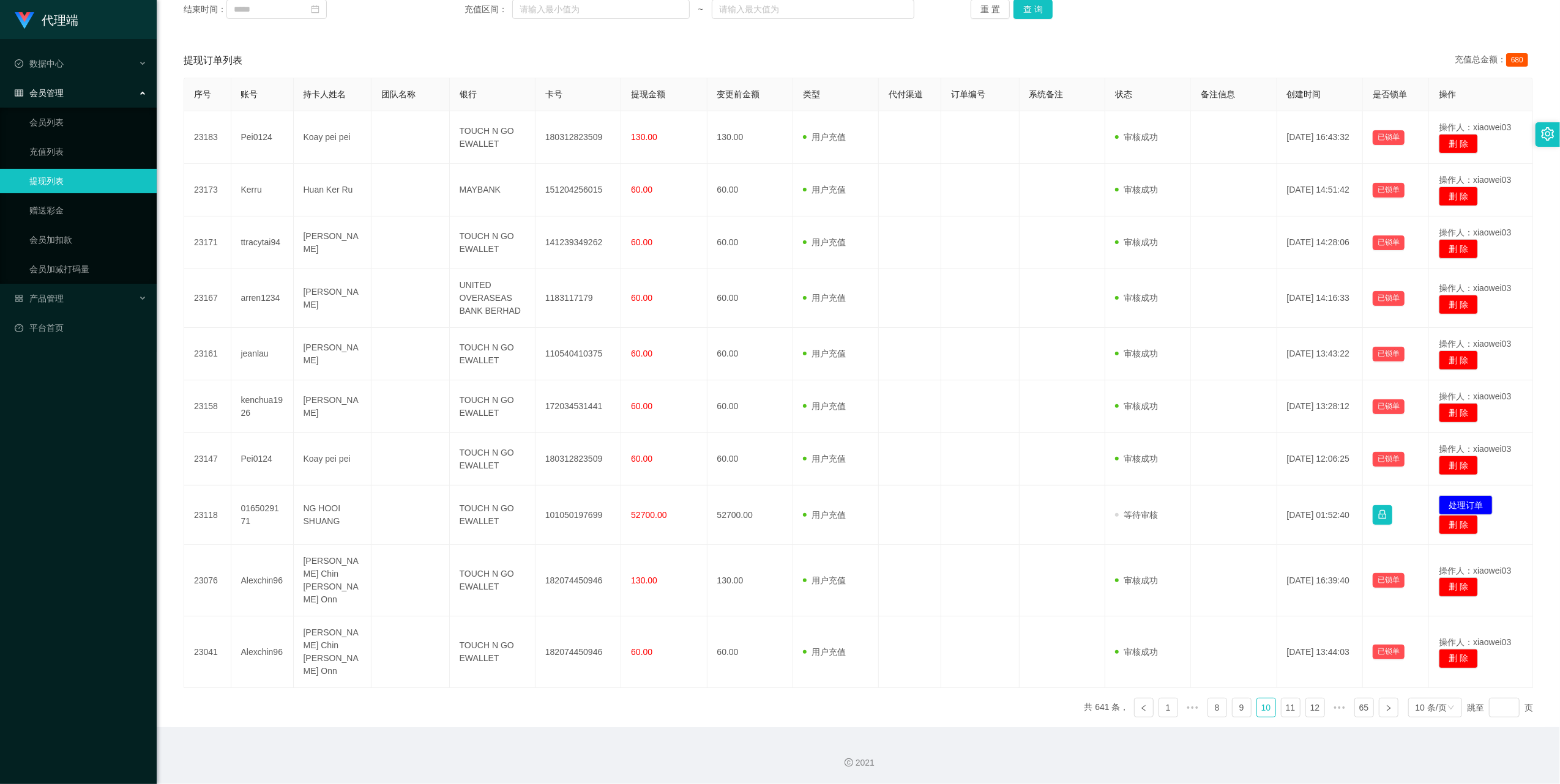
scroll to position [162, 0]
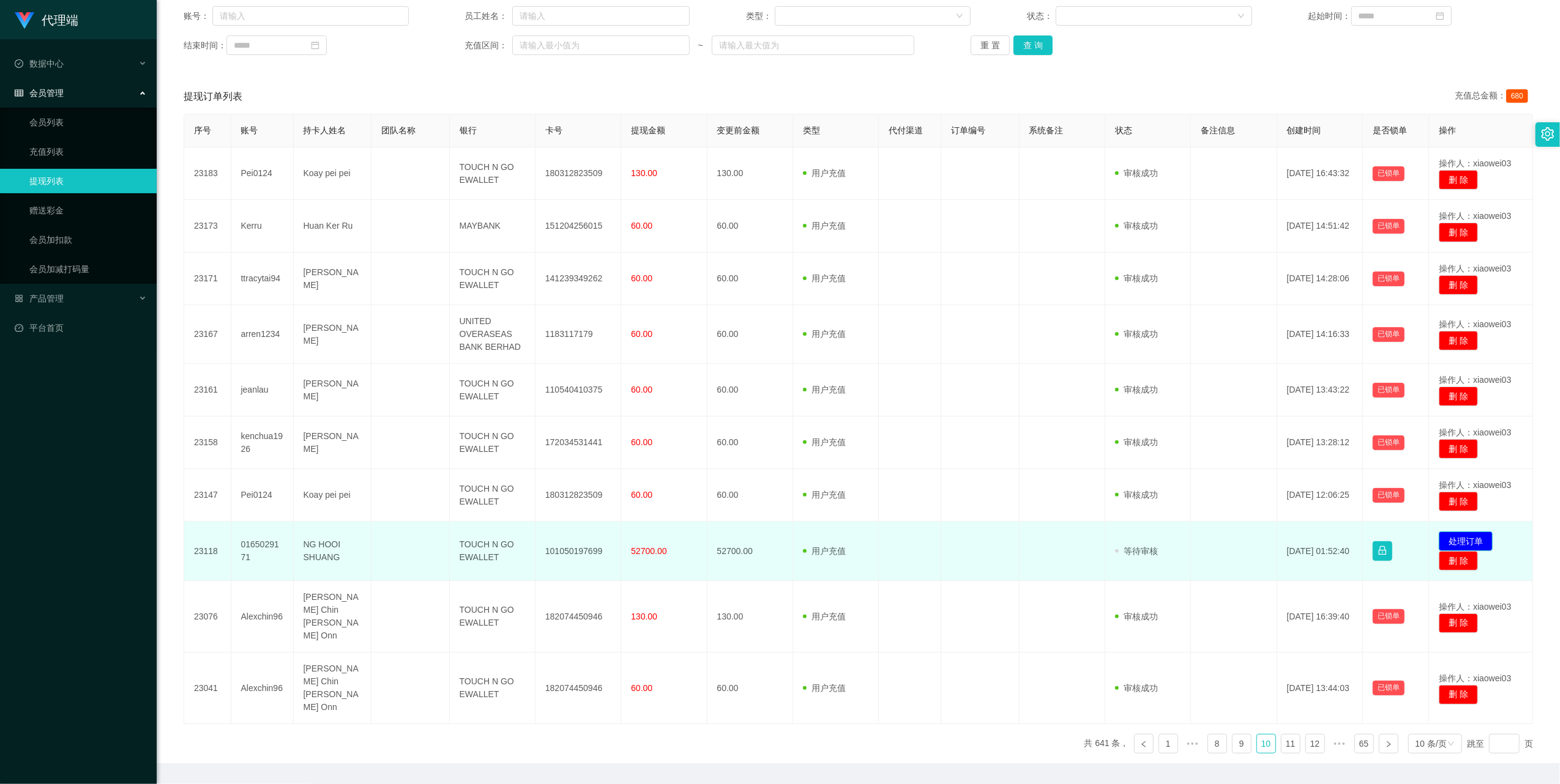
click at [1453, 535] on button "处理订单" at bounding box center [1466, 541] width 54 height 20
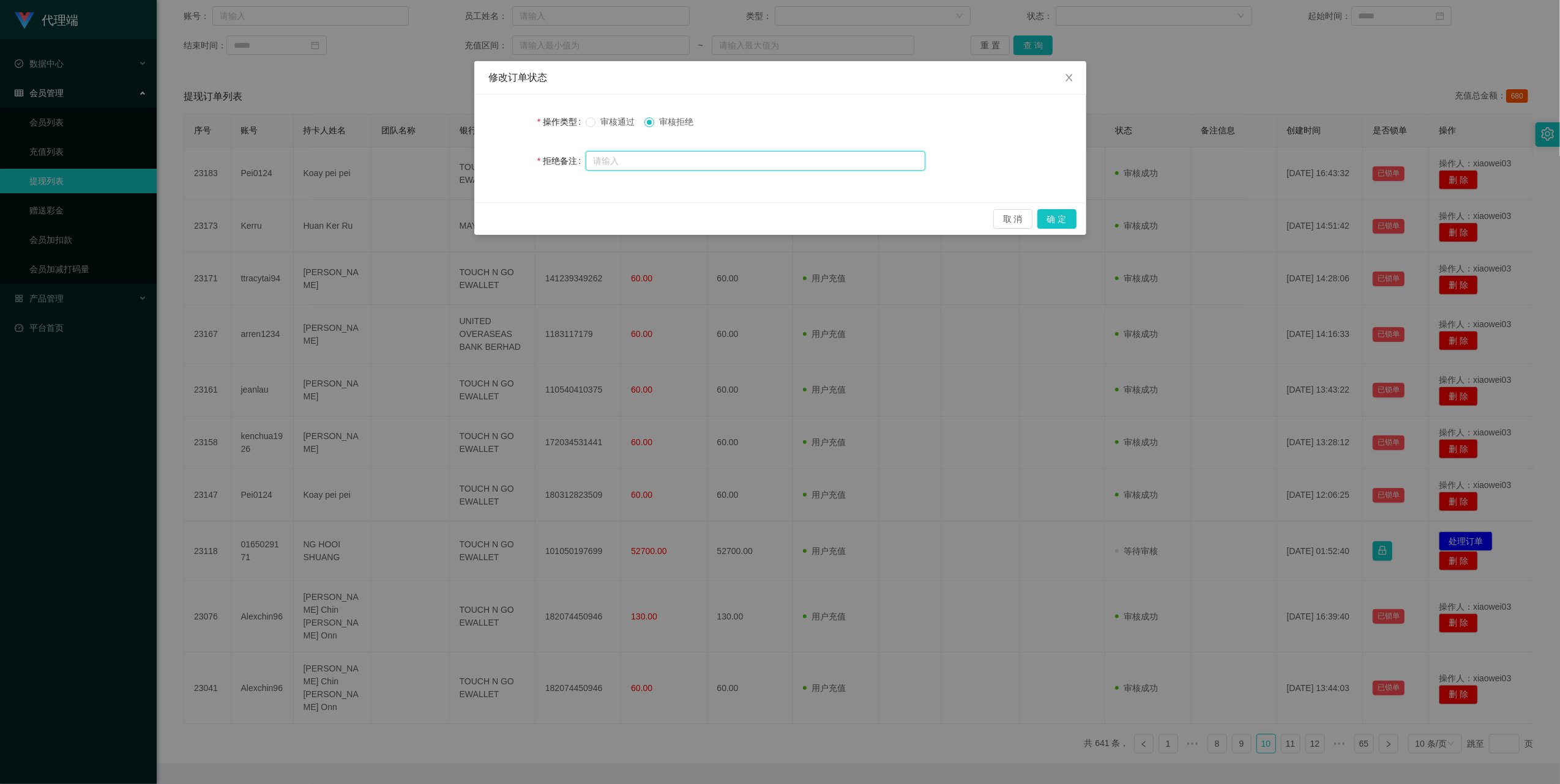
click at [676, 155] on input "text" at bounding box center [756, 160] width 340 height 20
paste input "不符合提现要求"
type input "不符合提现要求"
click at [1056, 216] on button "确 定" at bounding box center [1056, 219] width 39 height 20
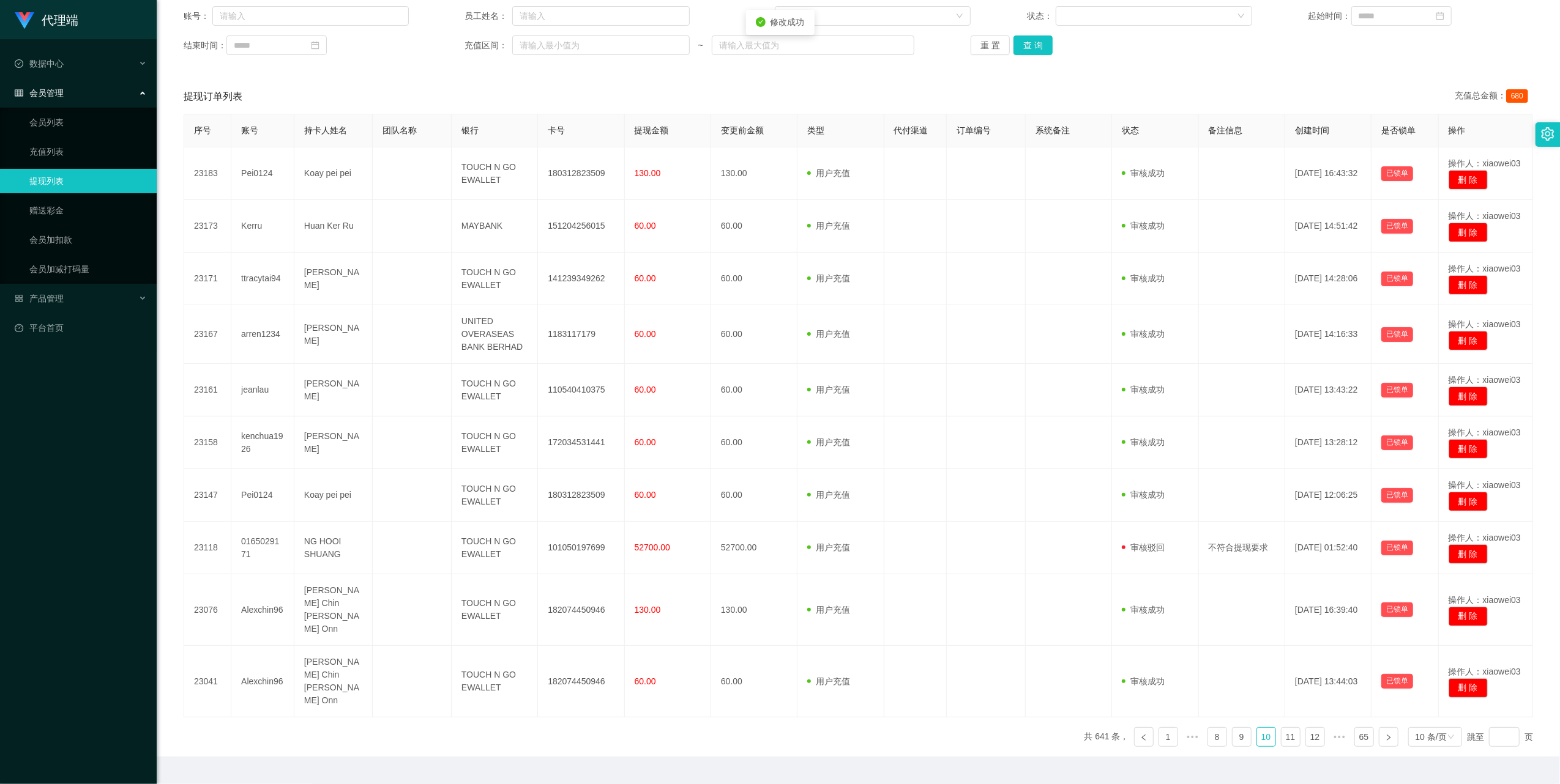
scroll to position [155, 0]
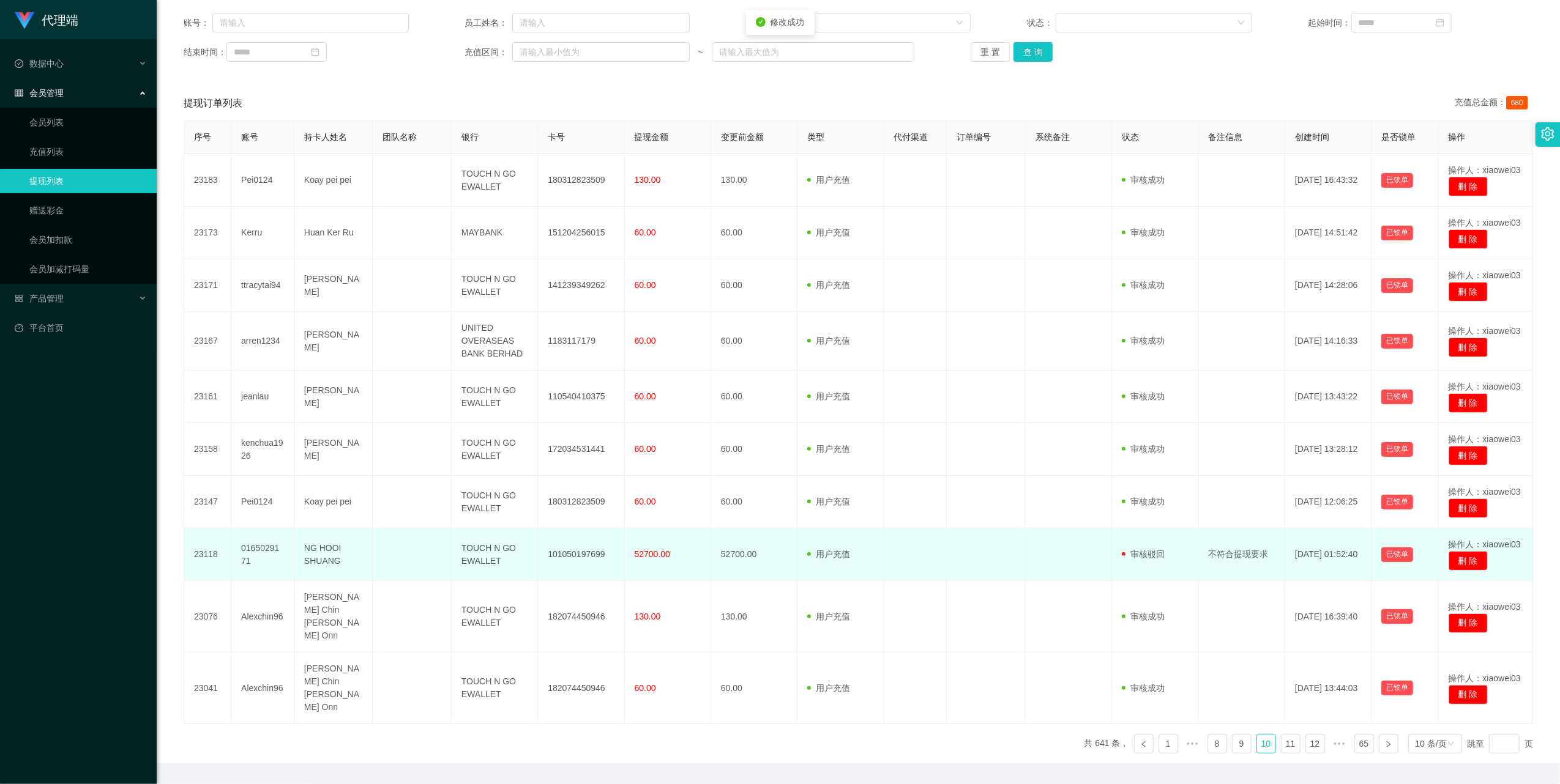
click at [270, 549] on td "0165029171" at bounding box center [263, 554] width 63 height 53
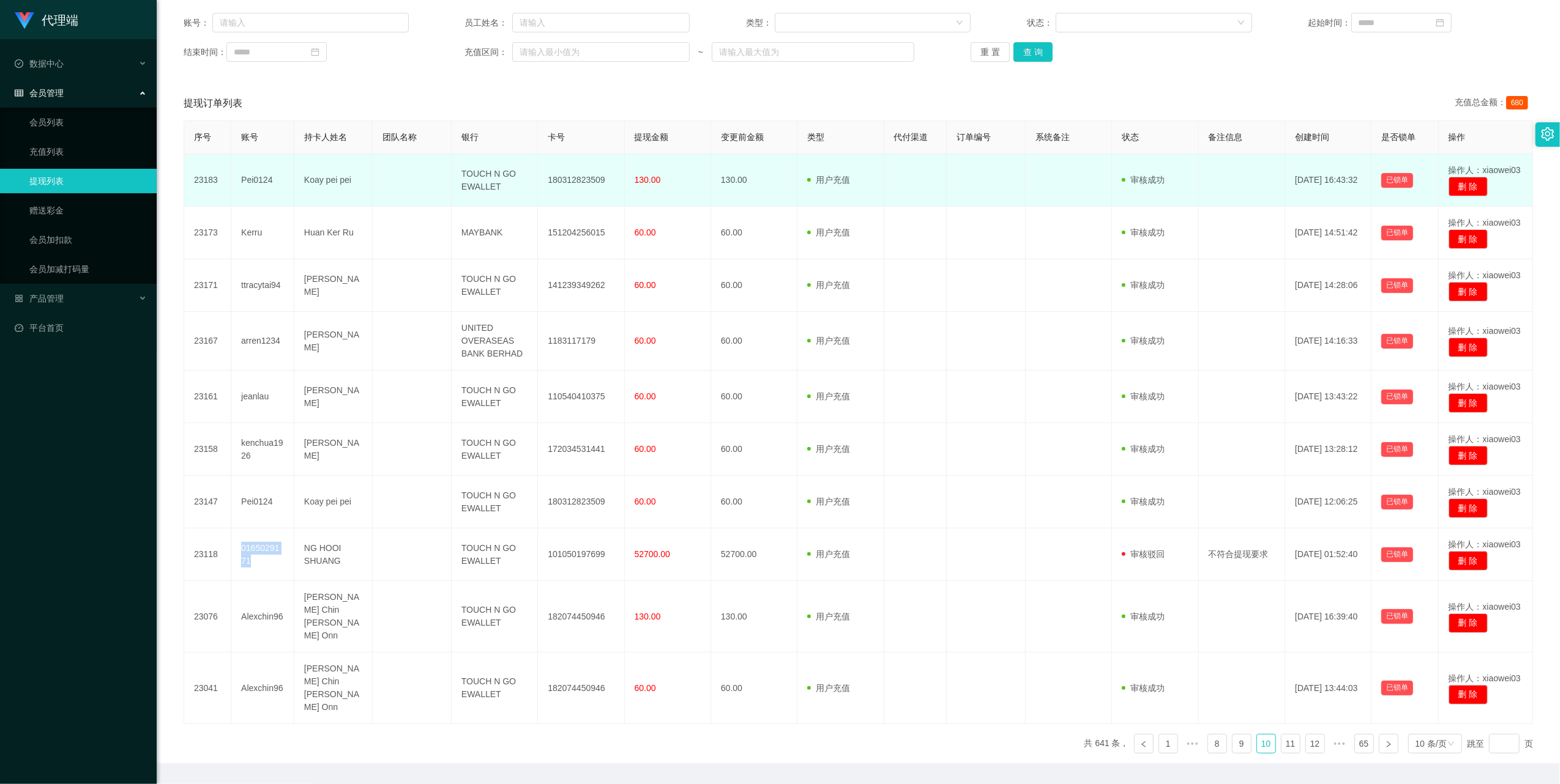
copy td "0165029171"
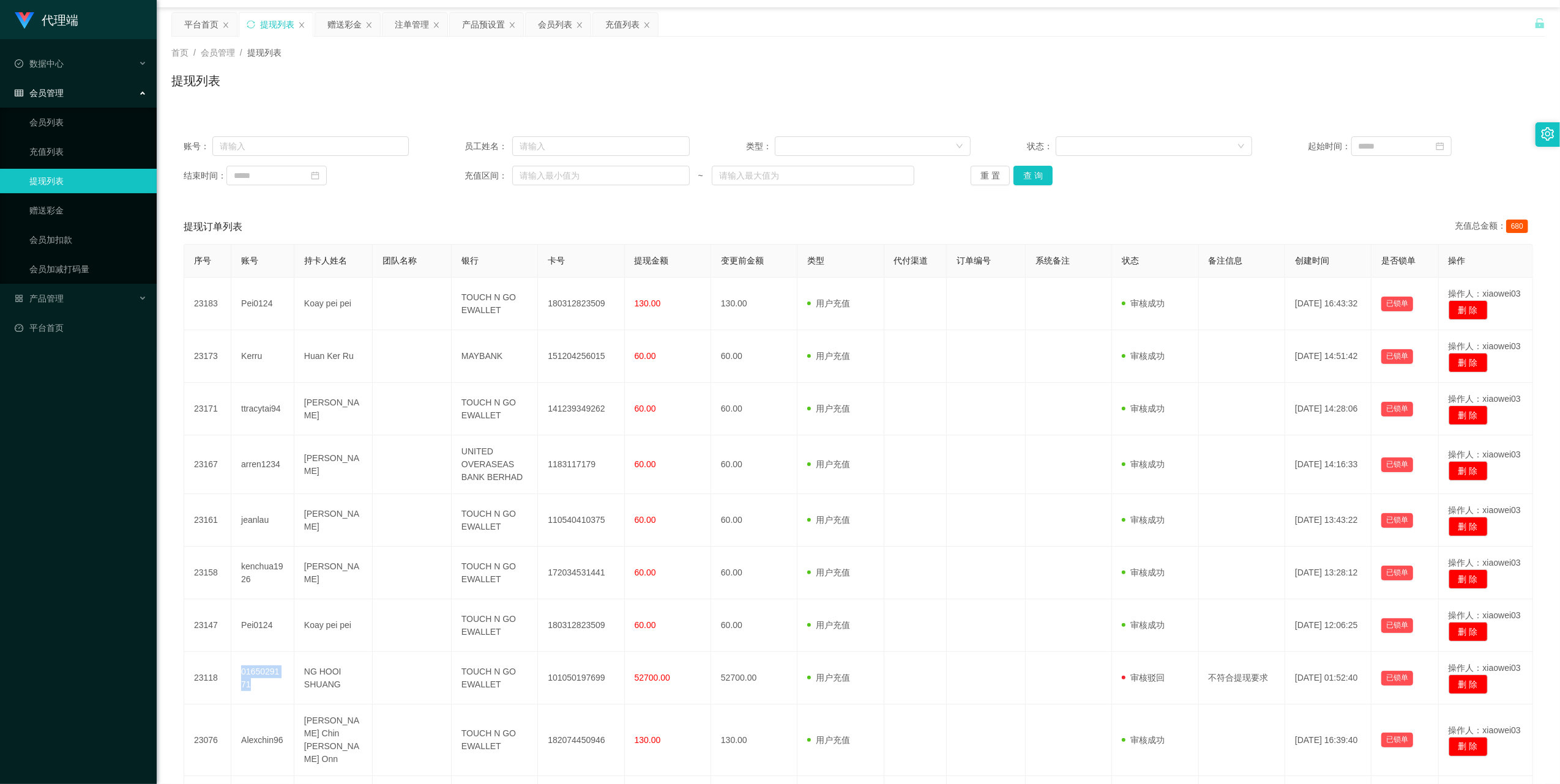
scroll to position [0, 0]
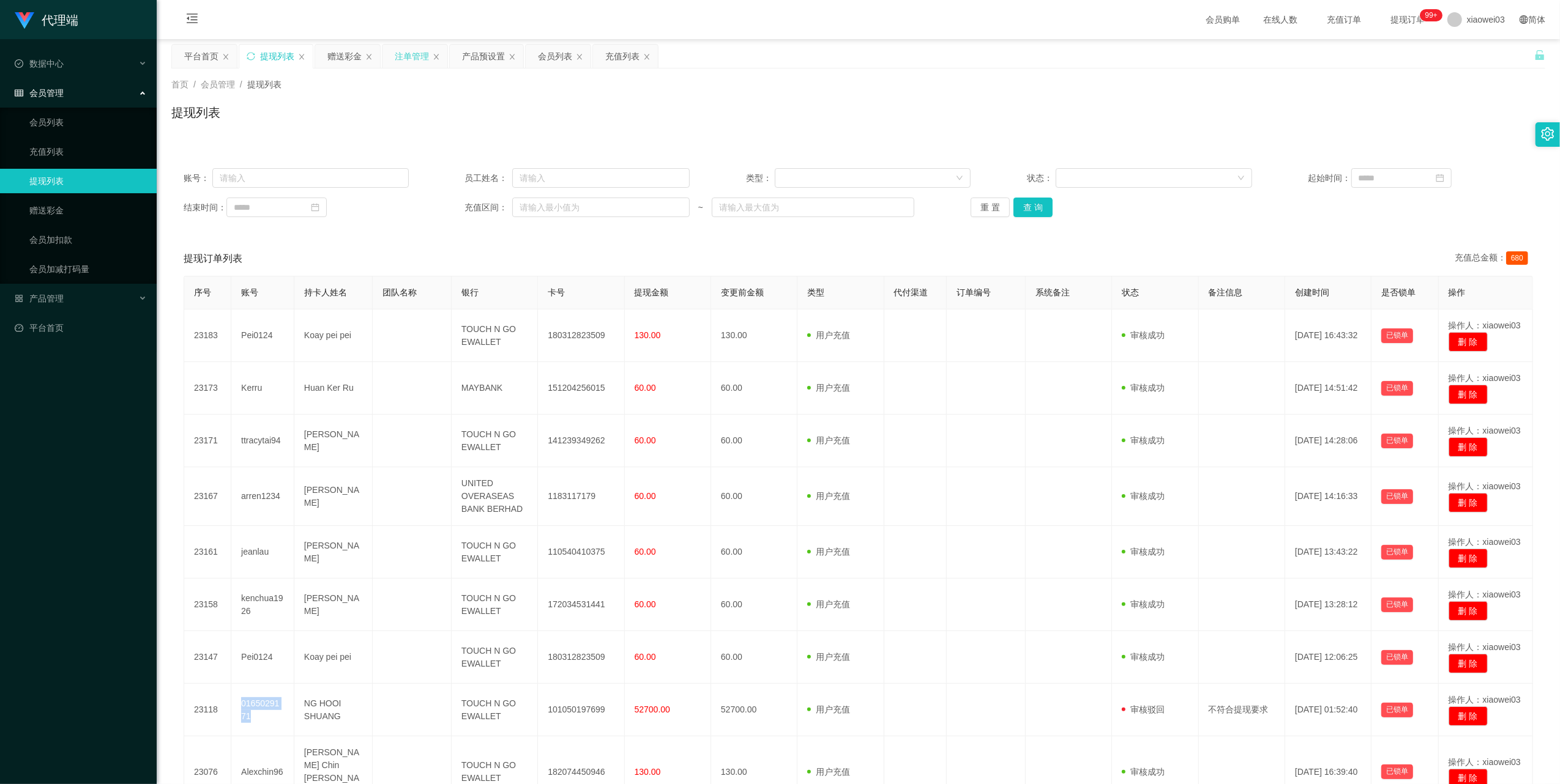
click at [410, 62] on div "注单管理" at bounding box center [413, 56] width 35 height 23
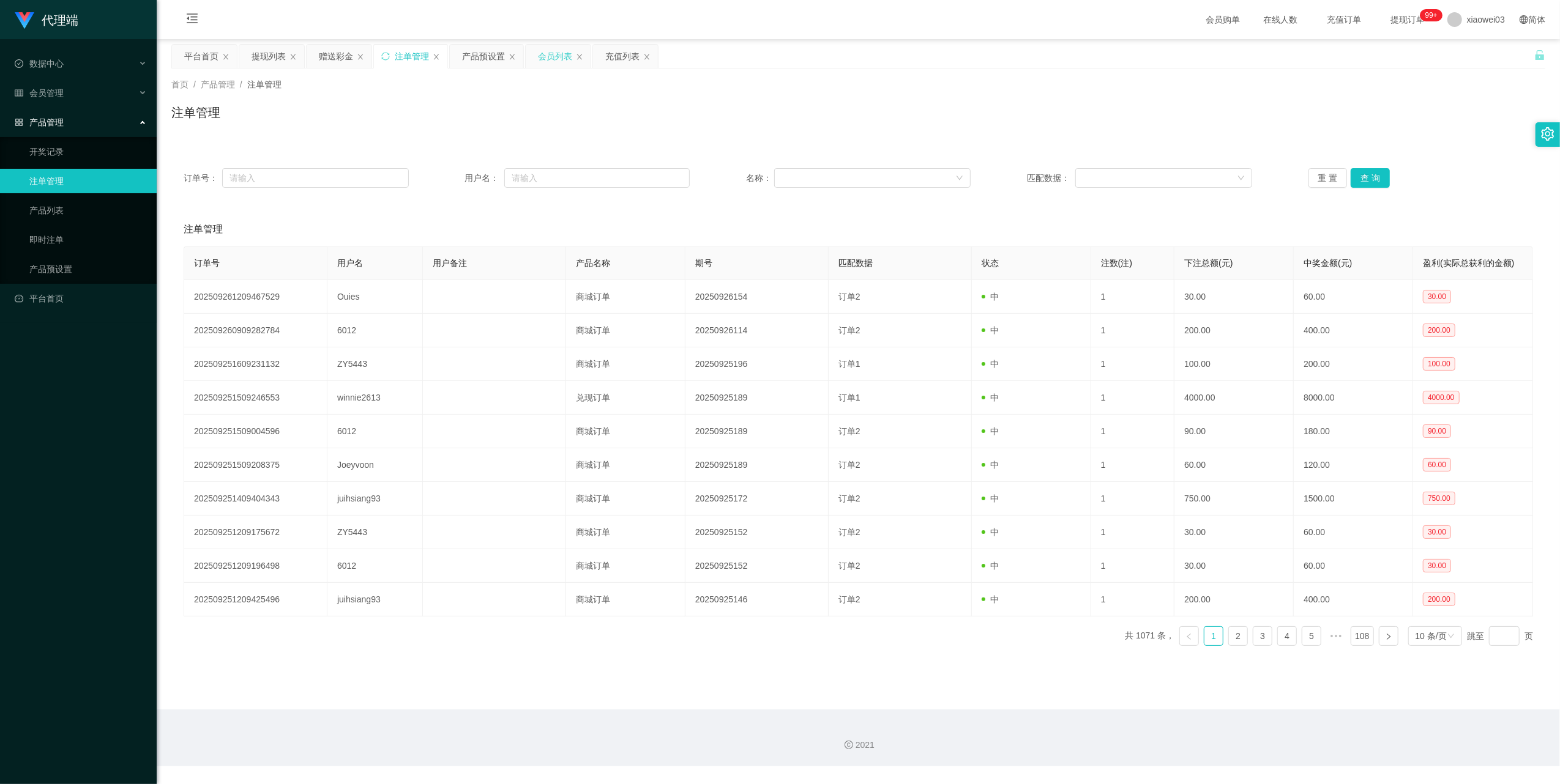
click at [547, 59] on div "会员列表" at bounding box center [556, 56] width 35 height 23
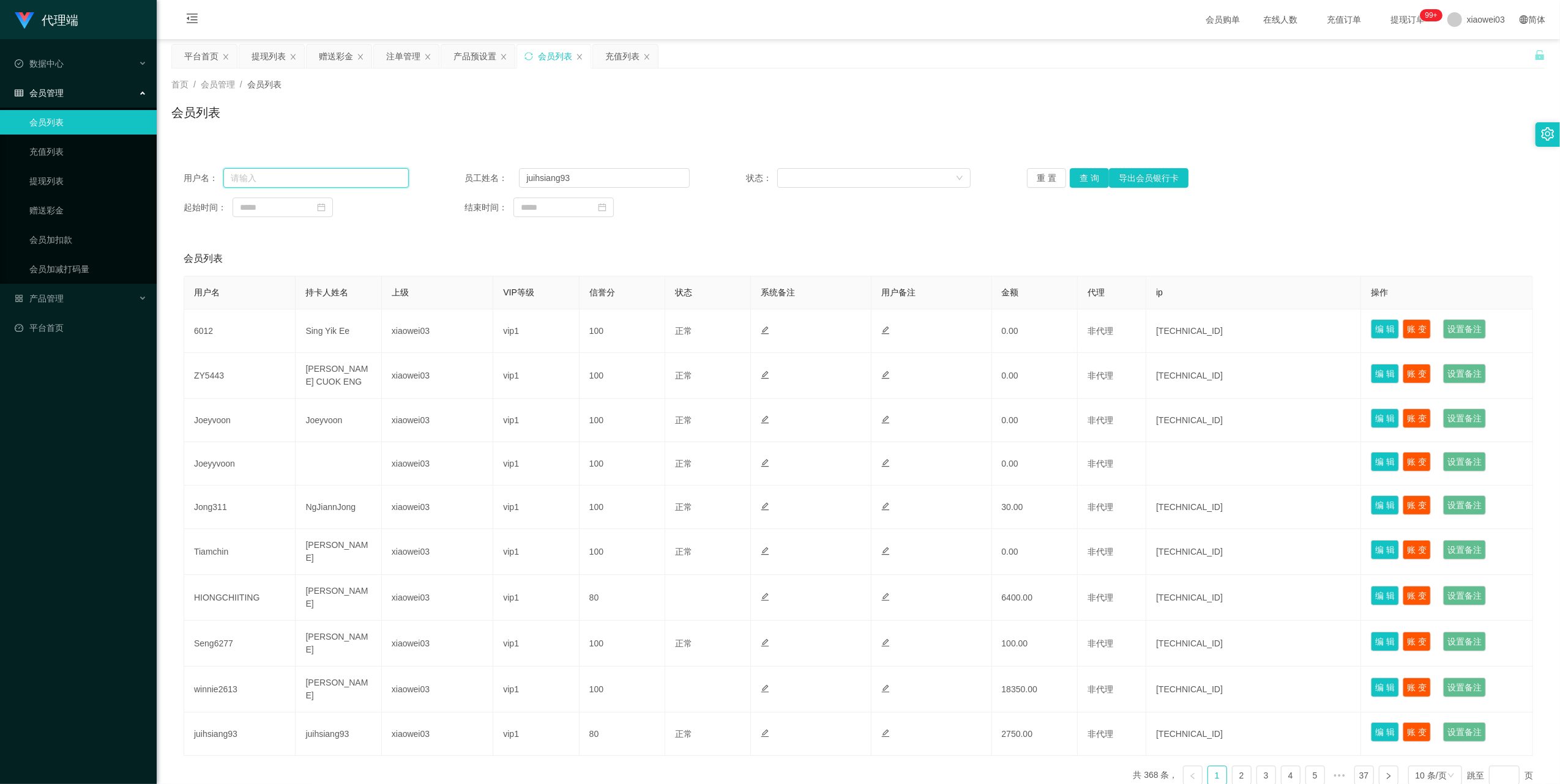
click at [360, 180] on input "text" at bounding box center [316, 178] width 185 height 20
paste input "0165029171"
type input "0165029171"
click at [1095, 174] on button "查 询" at bounding box center [1089, 178] width 39 height 20
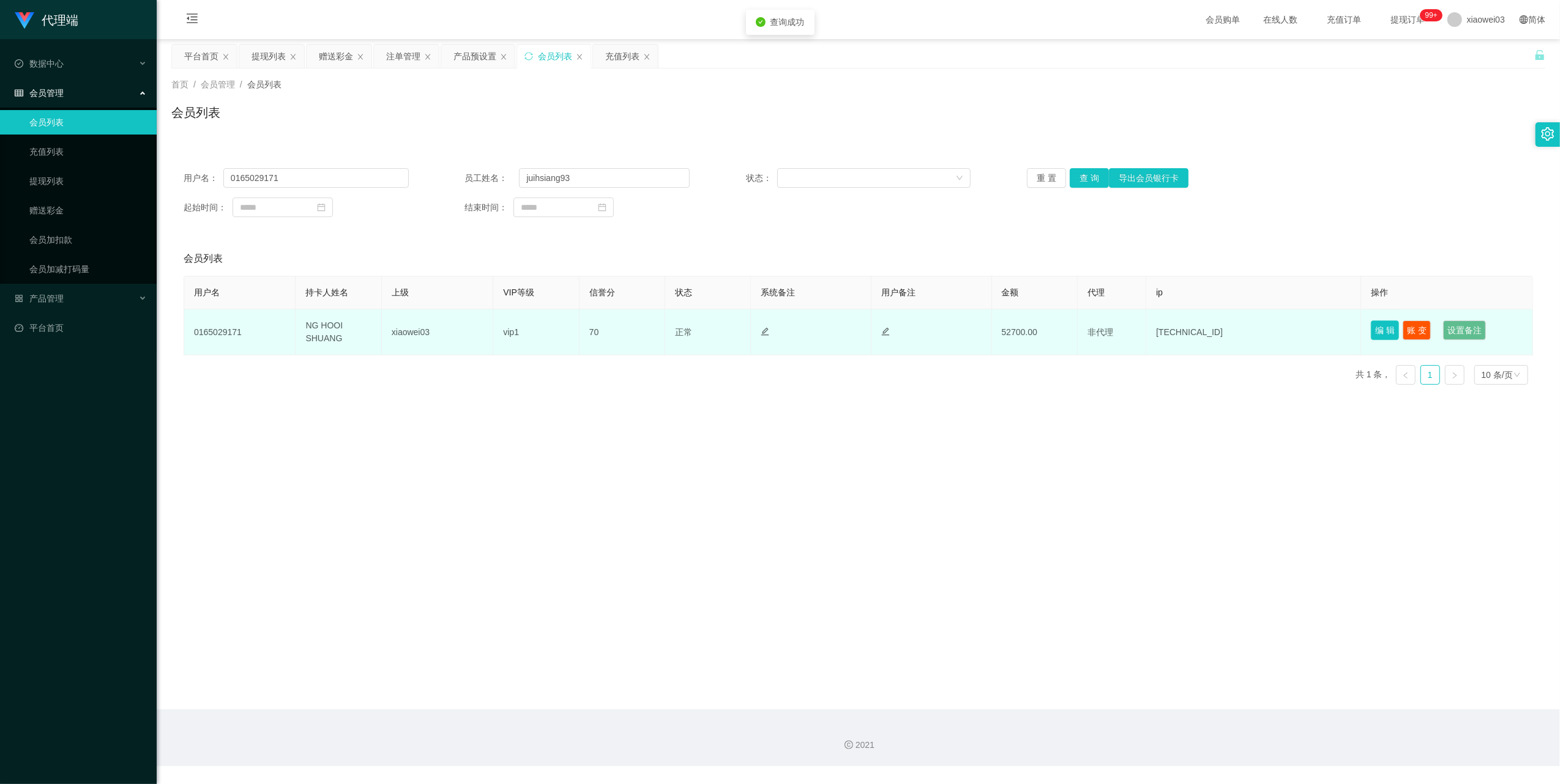
click at [1376, 334] on button "编 辑" at bounding box center [1385, 330] width 28 height 20
type input "0165029171"
type input "NG HOOI SHUANG"
type input "70"
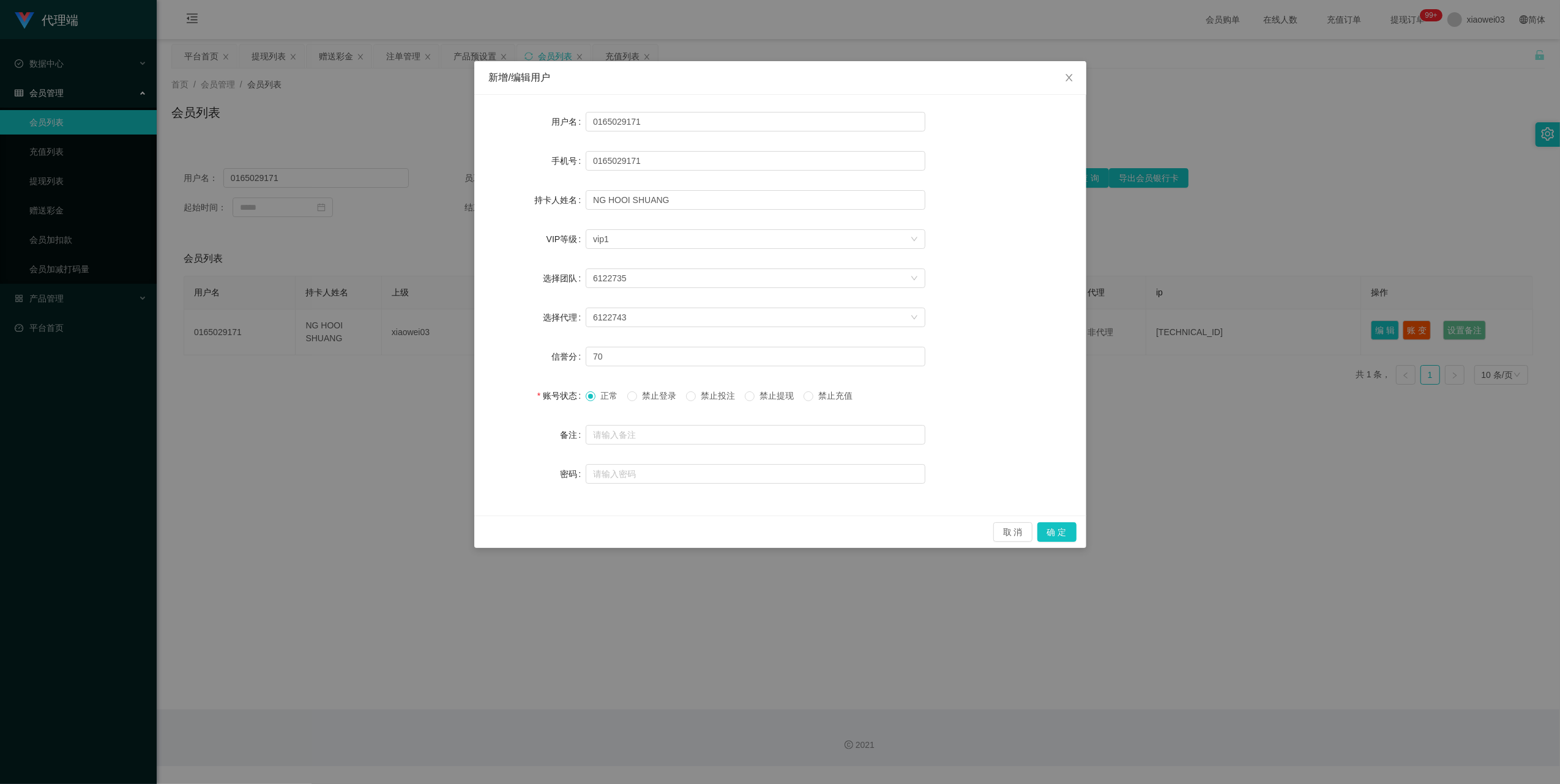
click at [770, 398] on span "禁止提现" at bounding box center [777, 395] width 44 height 10
click at [1068, 532] on button "确 定" at bounding box center [1056, 532] width 39 height 20
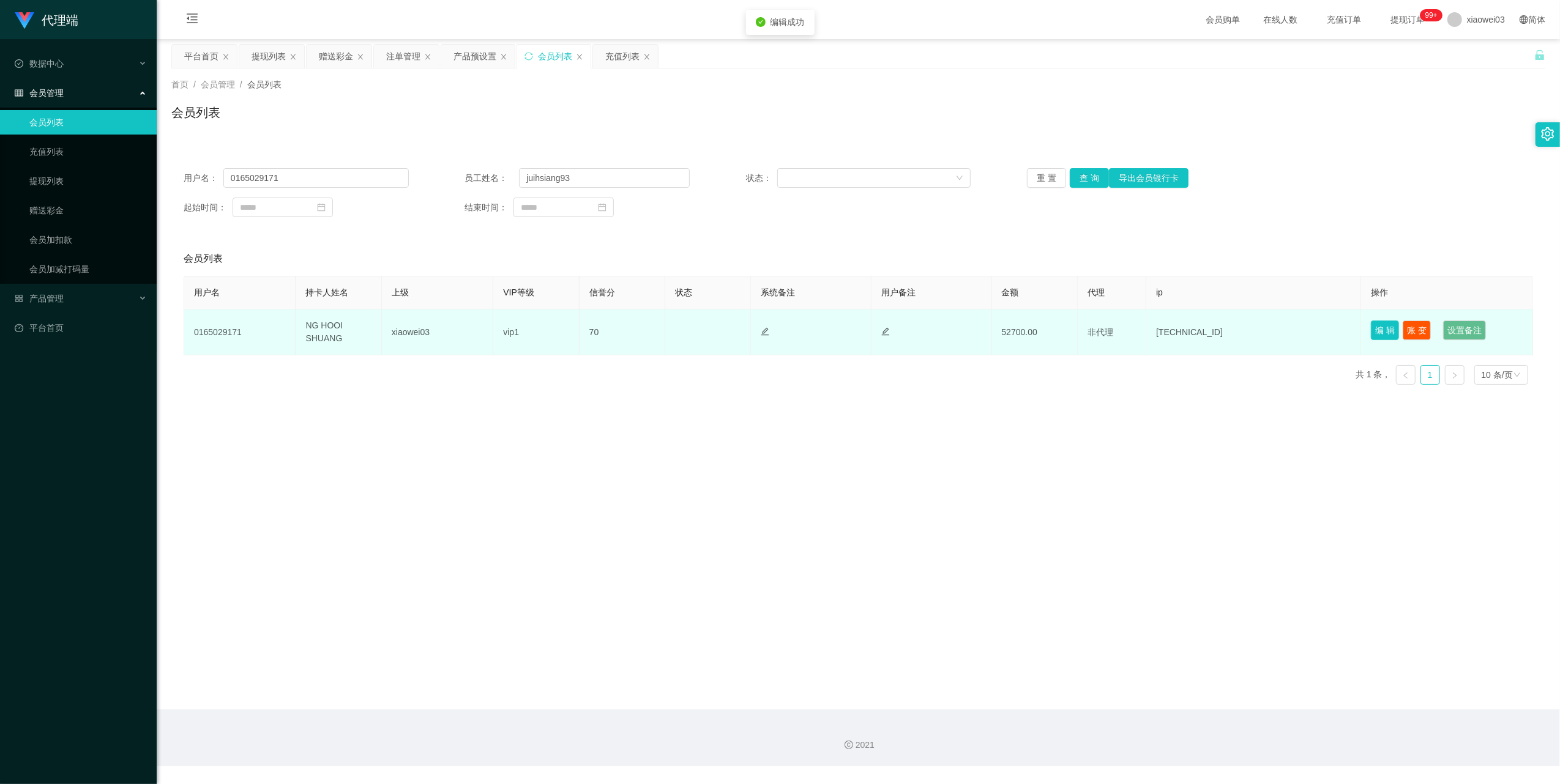
click at [1374, 334] on button "编 辑" at bounding box center [1385, 330] width 28 height 20
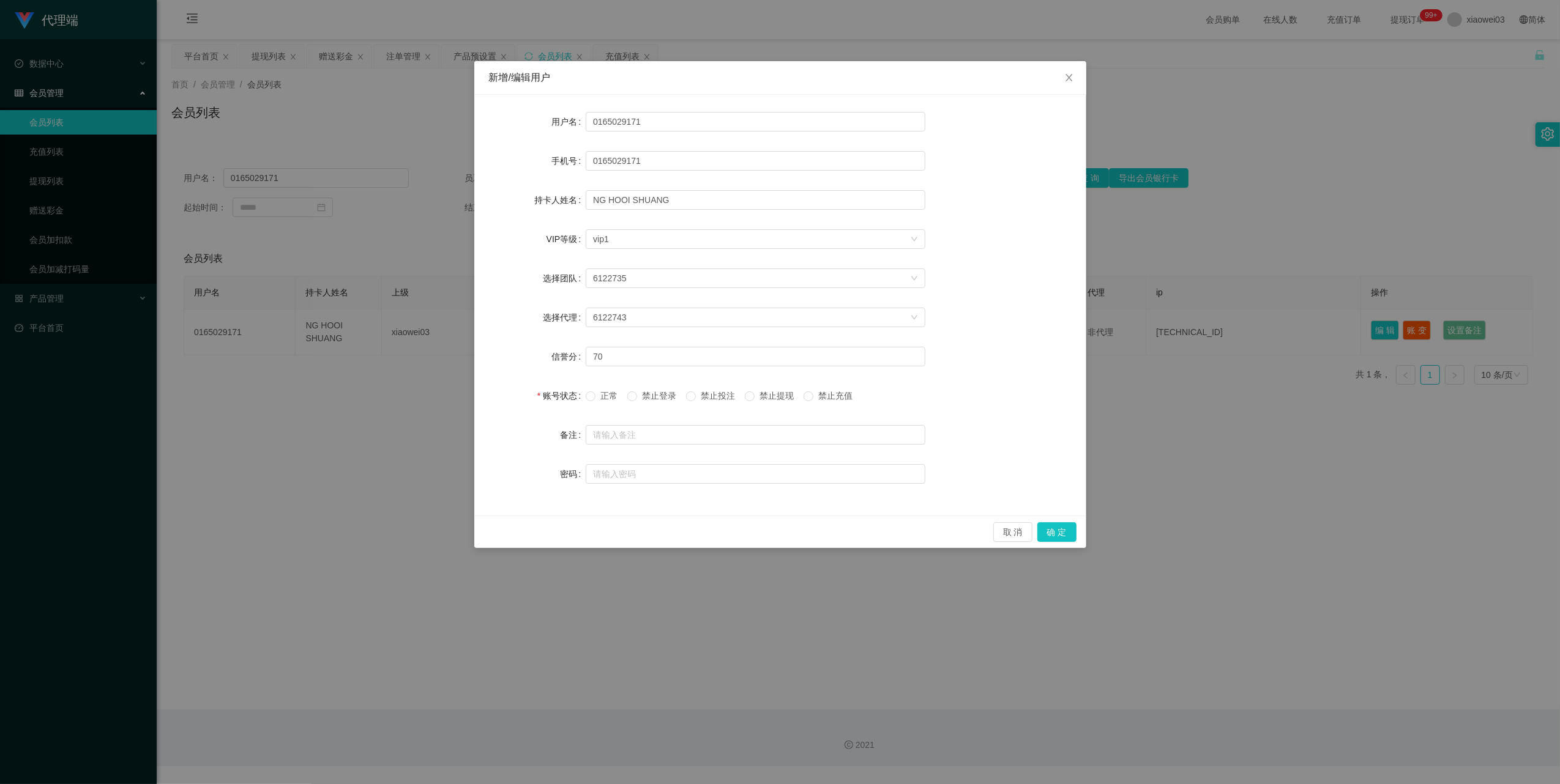
click at [1186, 442] on div "新增/编辑用户 用户名 0165029171 手机号 0165029171 持卡人姓名 NG HOOI SHUANG VIP等级 选择VIP等级 vip1 选…" at bounding box center [780, 392] width 1560 height 784
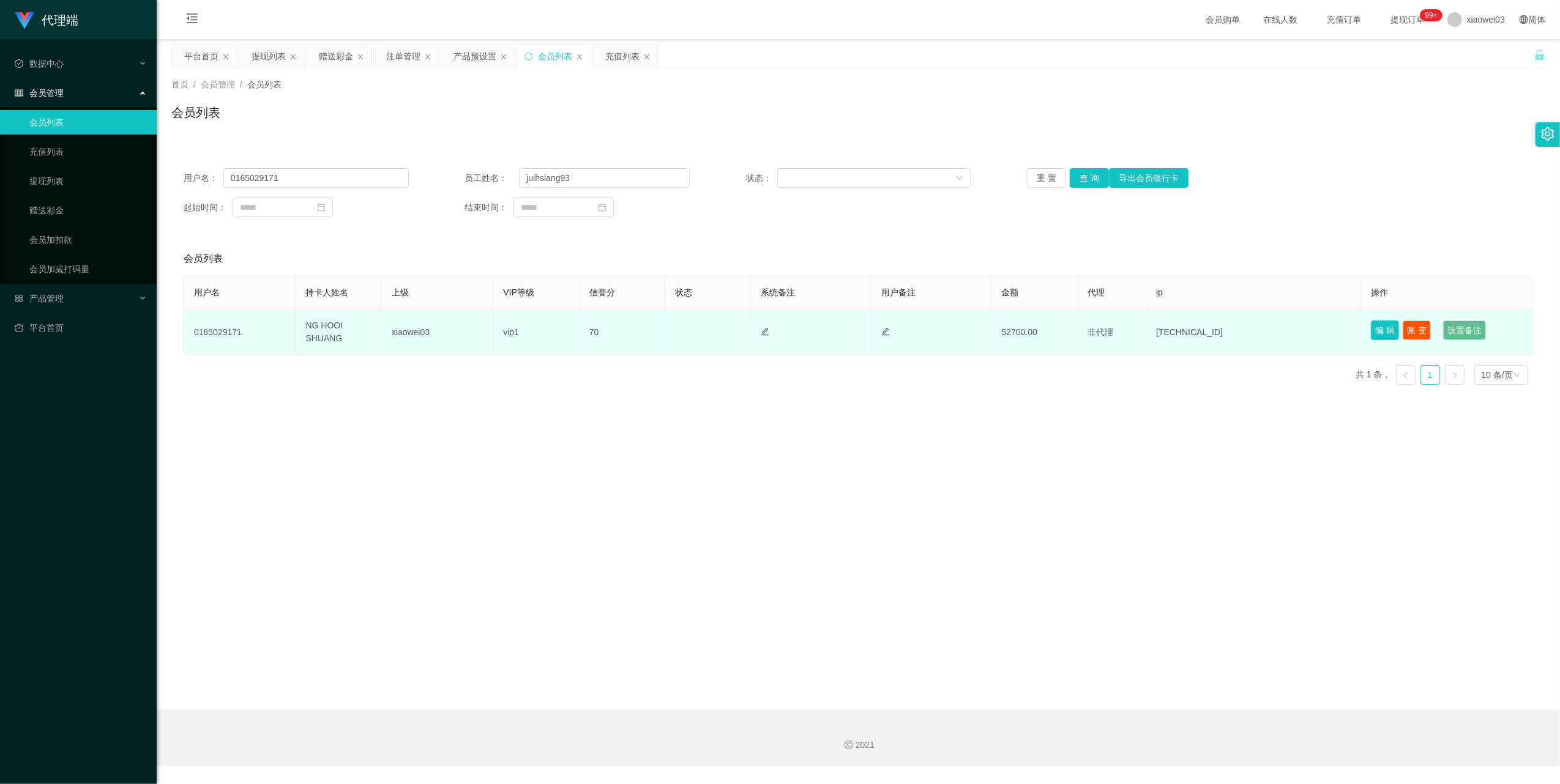
click at [1384, 332] on button "编 辑" at bounding box center [1385, 330] width 28 height 20
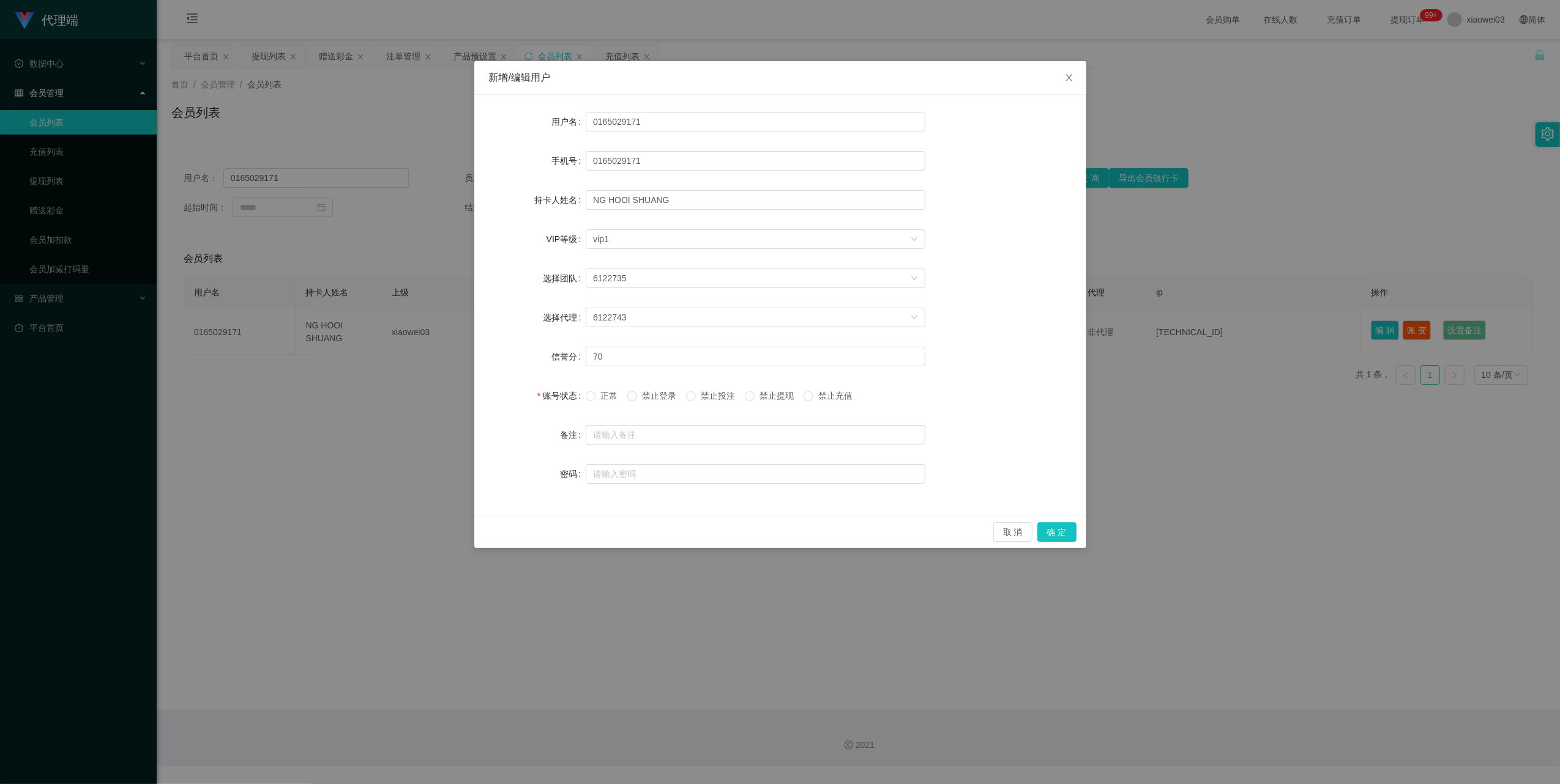
click at [1237, 389] on div "新增/编辑用户 用户名 0165029171 手机号 0165029171 持卡人姓名 NG HOOI SHUANG VIP等级 选择VIP等级 vip1 选…" at bounding box center [780, 392] width 1560 height 784
